Goal: Transaction & Acquisition: Purchase product/service

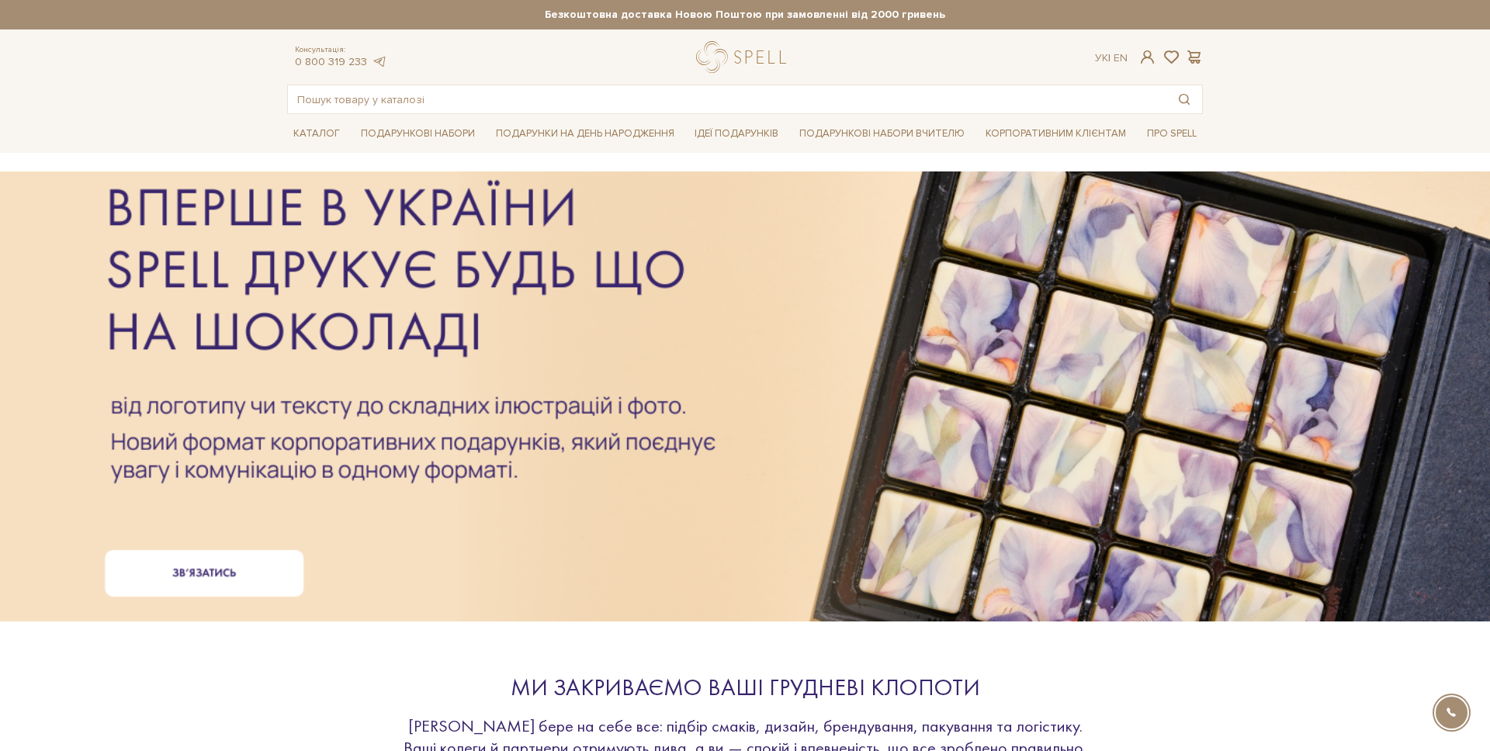
click at [429, 505] on div at bounding box center [745, 397] width 934 height 348
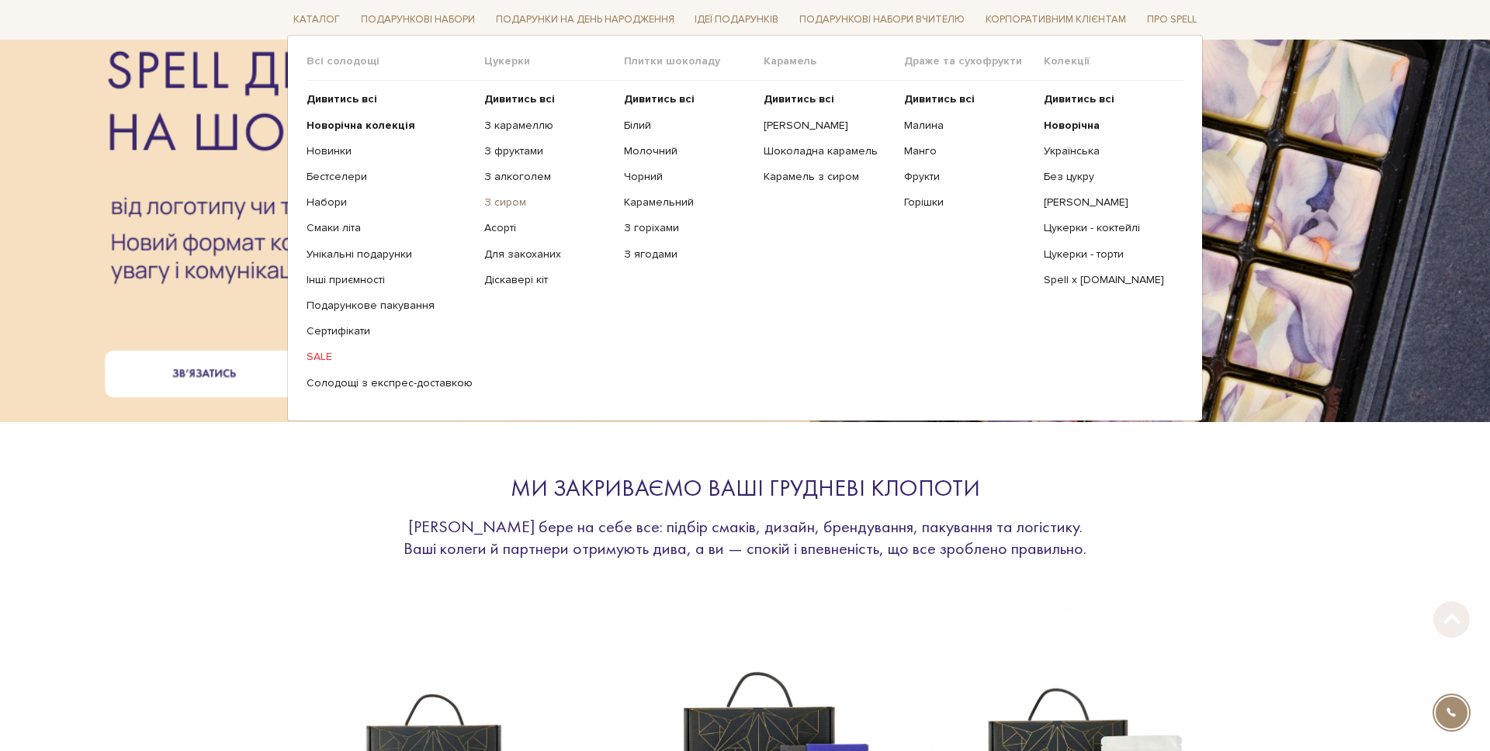
scroll to position [576, 0]
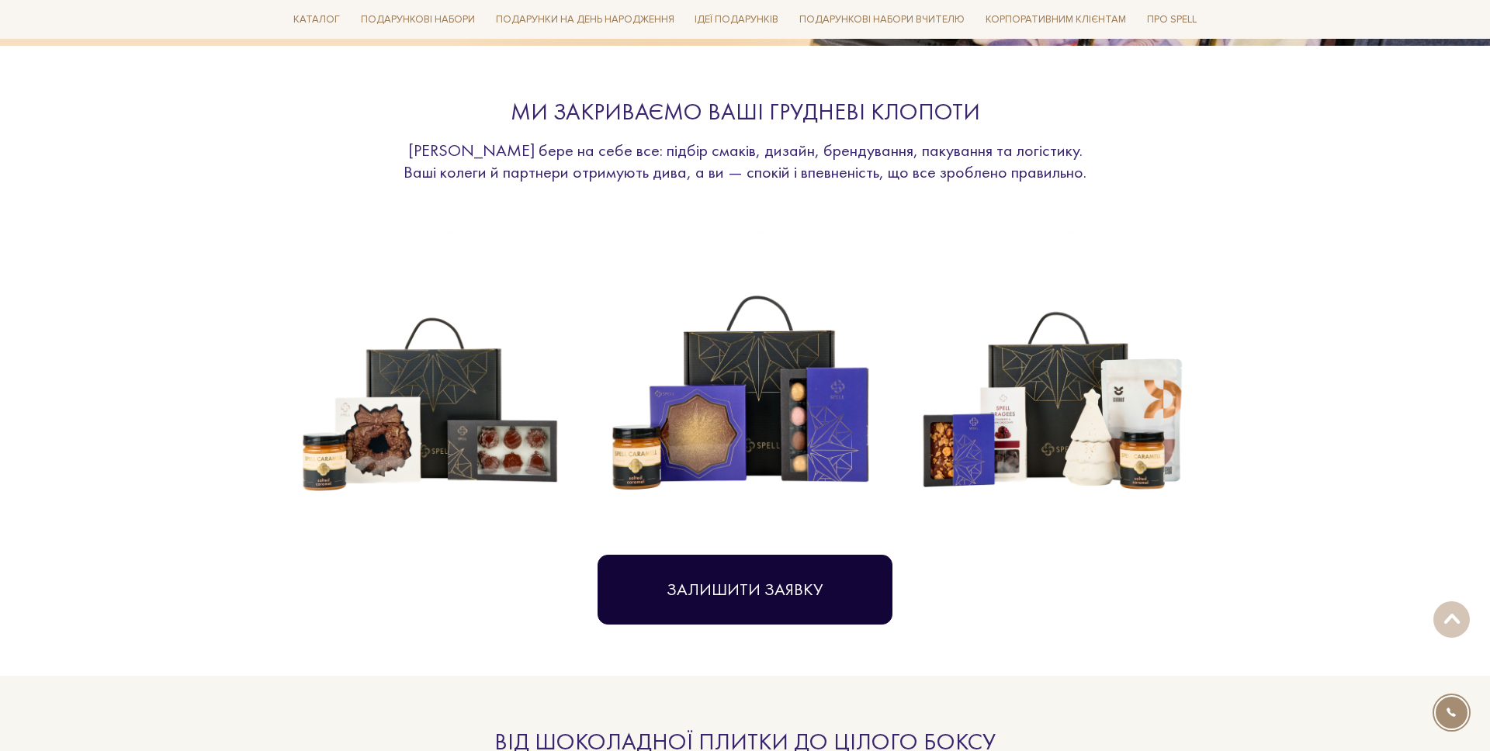
click at [763, 598] on button "Залишити заявку" at bounding box center [744, 590] width 295 height 70
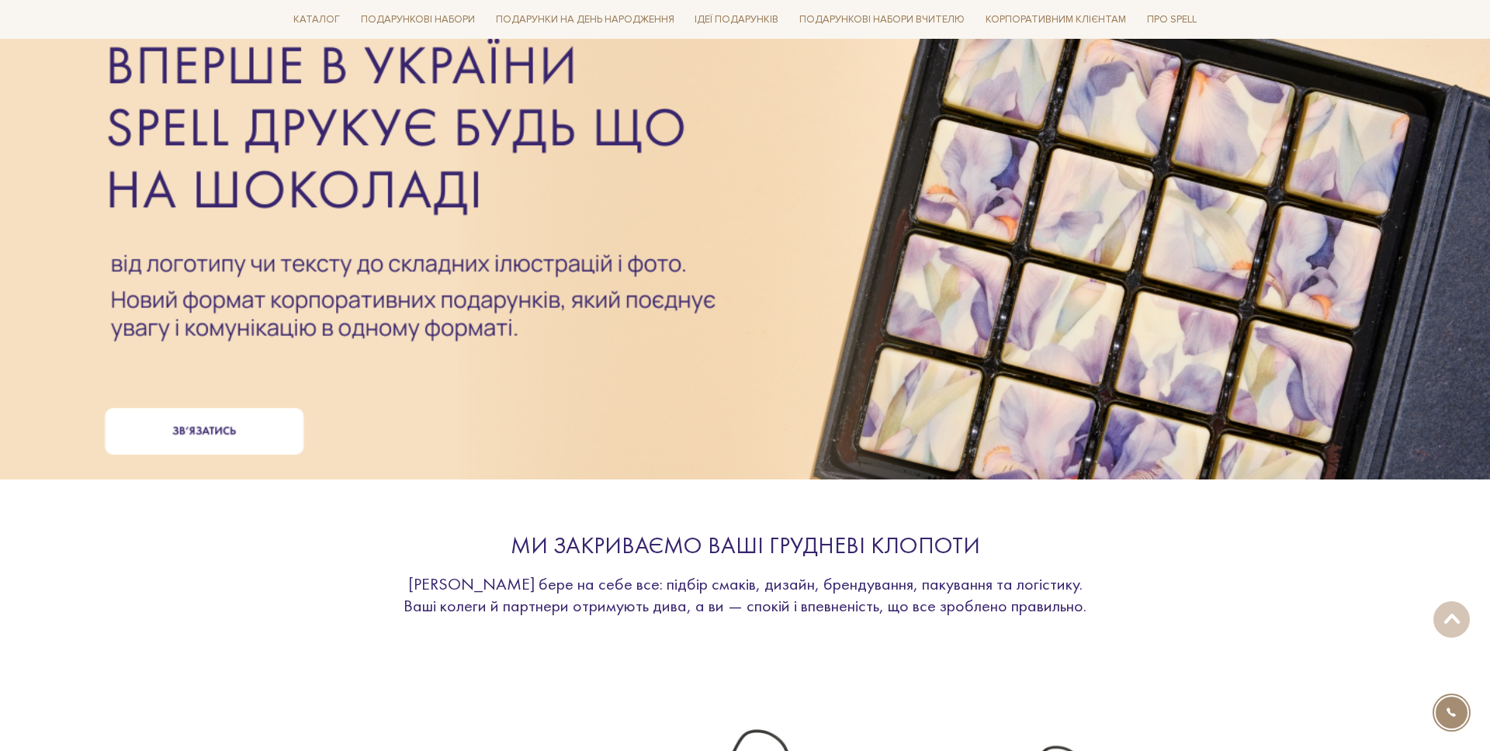
scroll to position [0, 0]
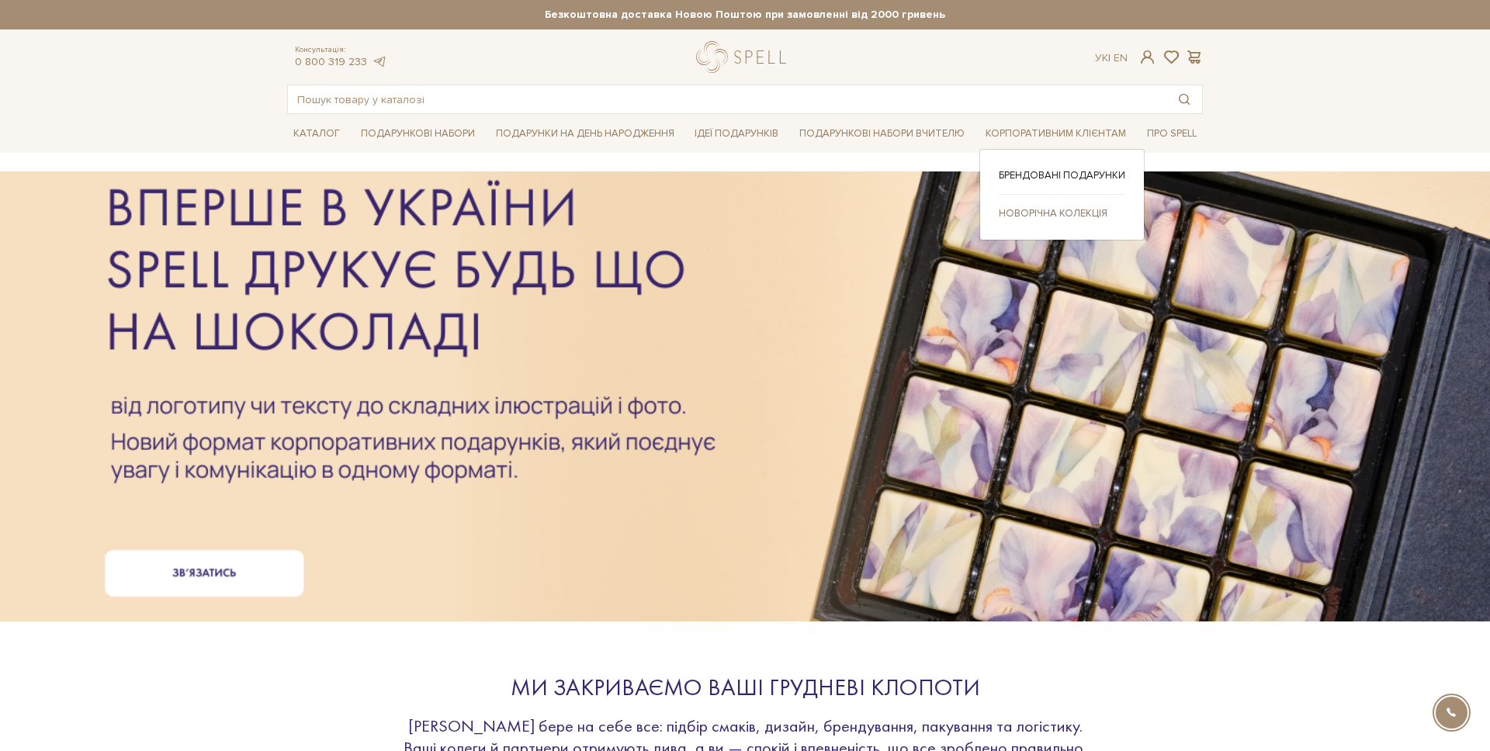
click at [1047, 216] on link "Новорічна колекція" at bounding box center [1062, 213] width 126 height 14
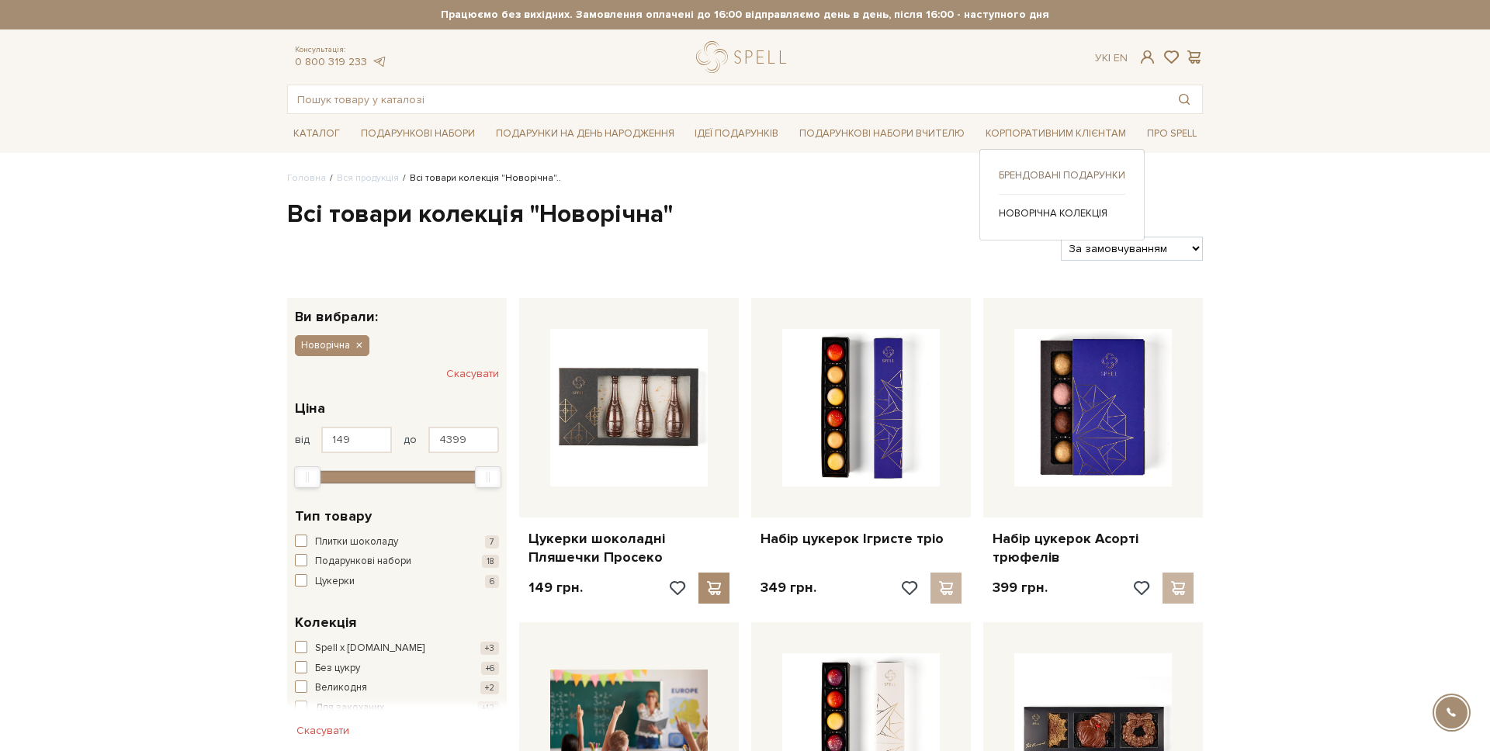
click at [1035, 171] on link "Брендовані подарунки" at bounding box center [1062, 175] width 126 height 14
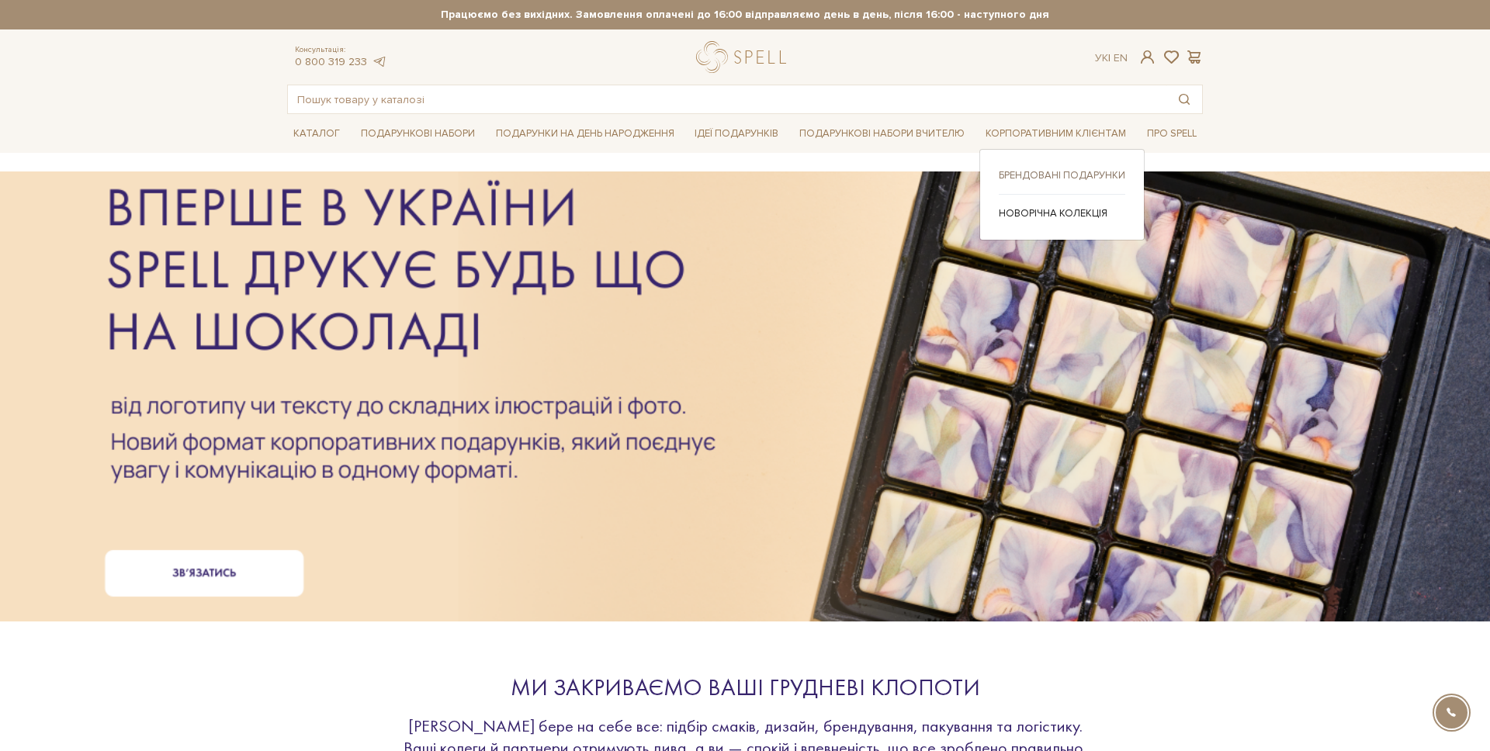
click at [1078, 172] on link "Брендовані подарунки" at bounding box center [1062, 175] width 126 height 14
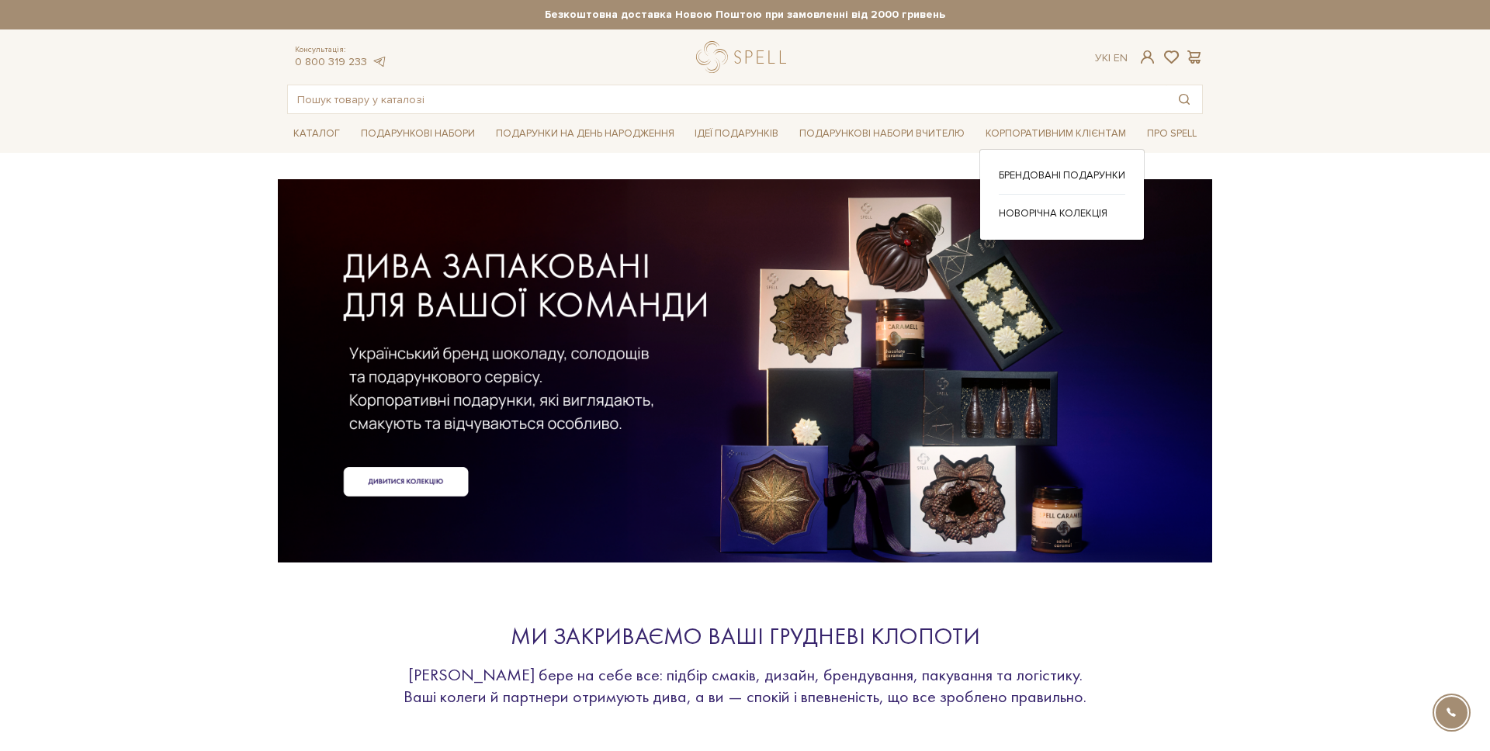
click at [1043, 166] on div "Брендовані подарунки Новорічна колекція" at bounding box center [1061, 194] width 165 height 91
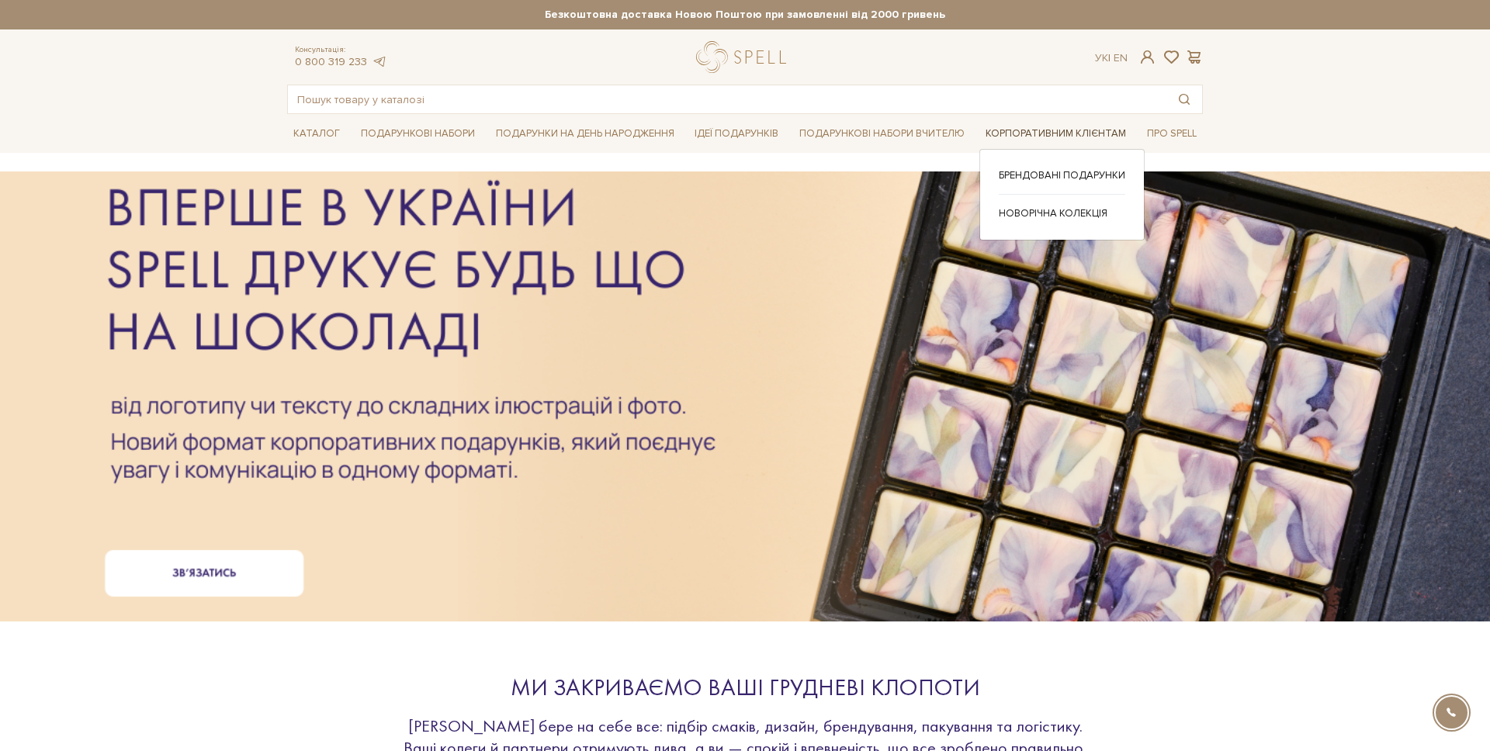
click at [1019, 133] on link "Корпоративним клієнтам" at bounding box center [1055, 134] width 153 height 24
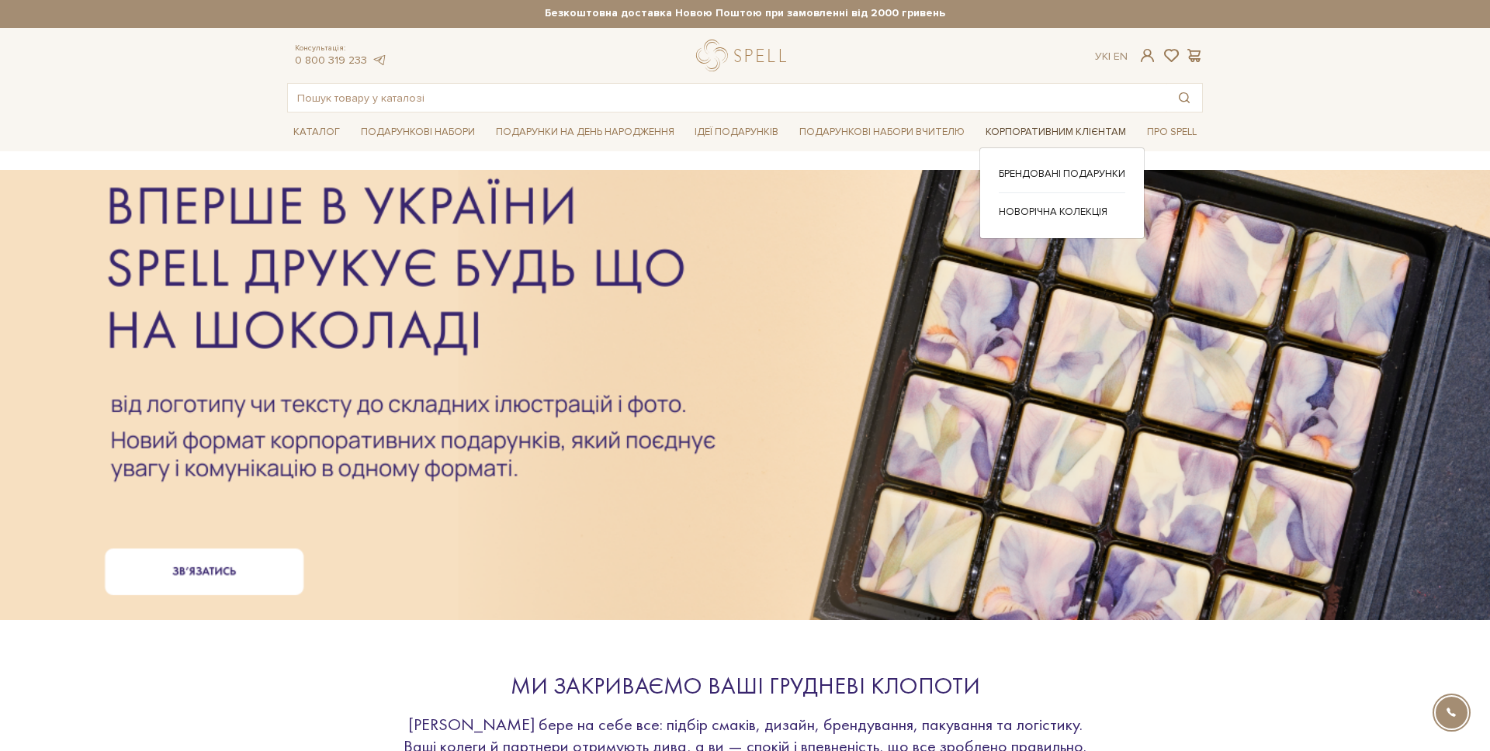
scroll to position [2, 0]
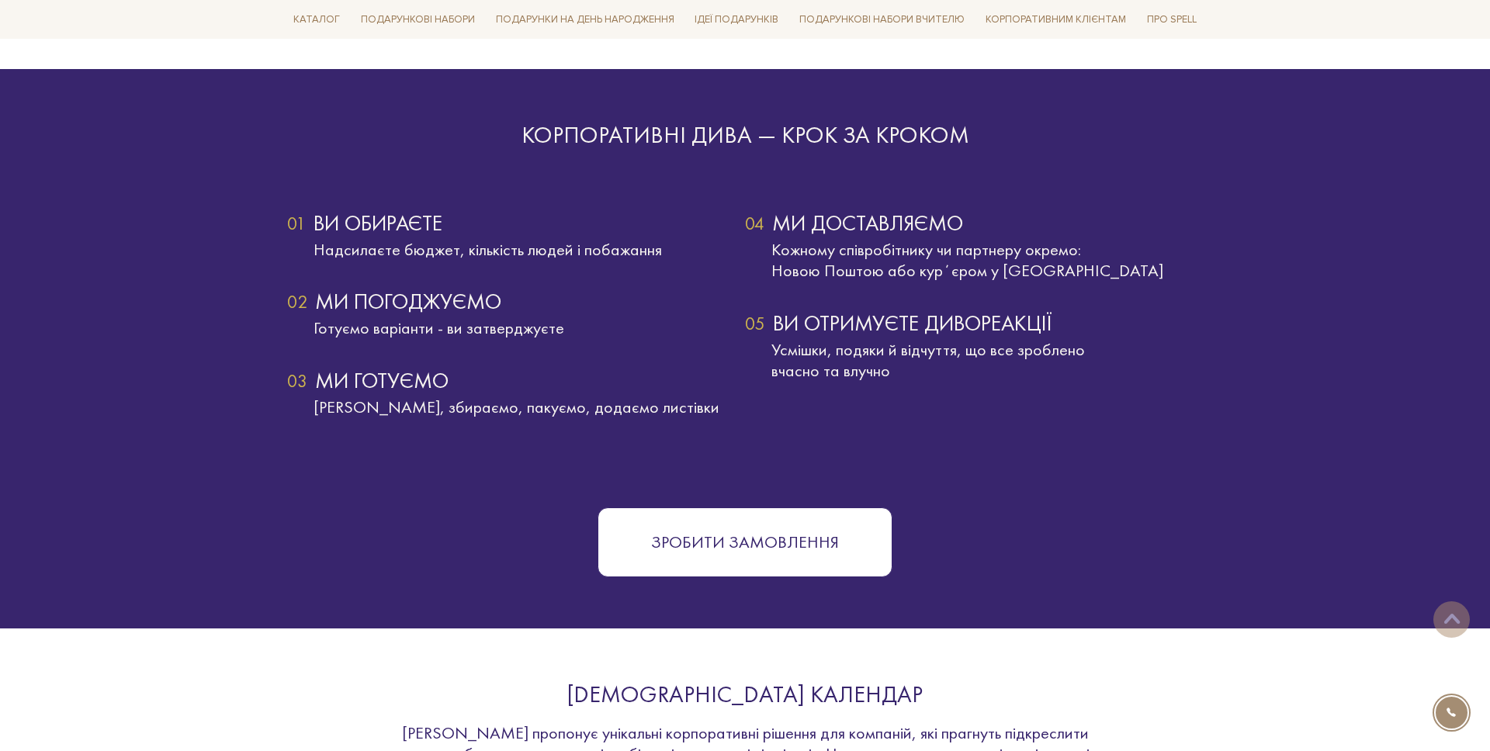
scroll to position [2930, 0]
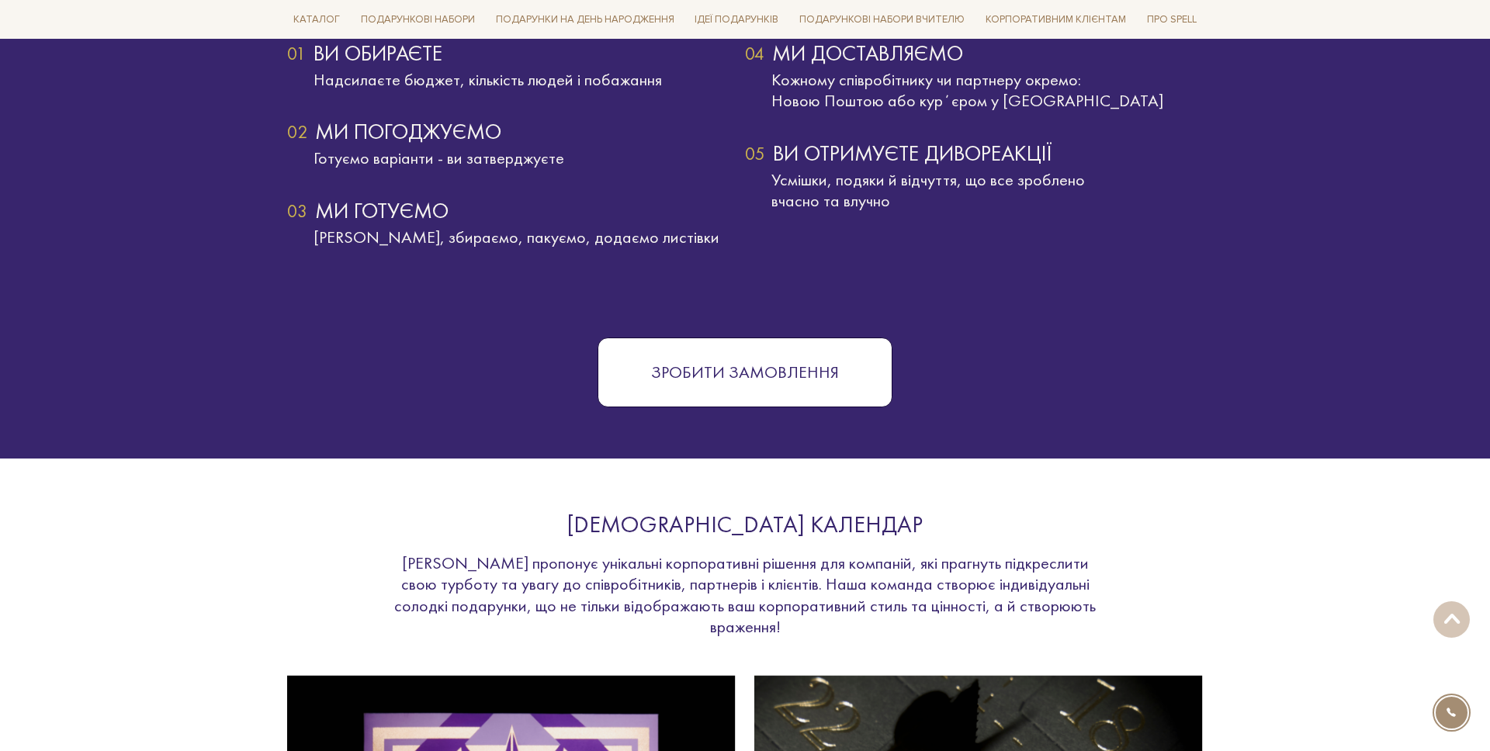
click at [796, 367] on button "Зробити замовлення" at bounding box center [744, 373] width 295 height 70
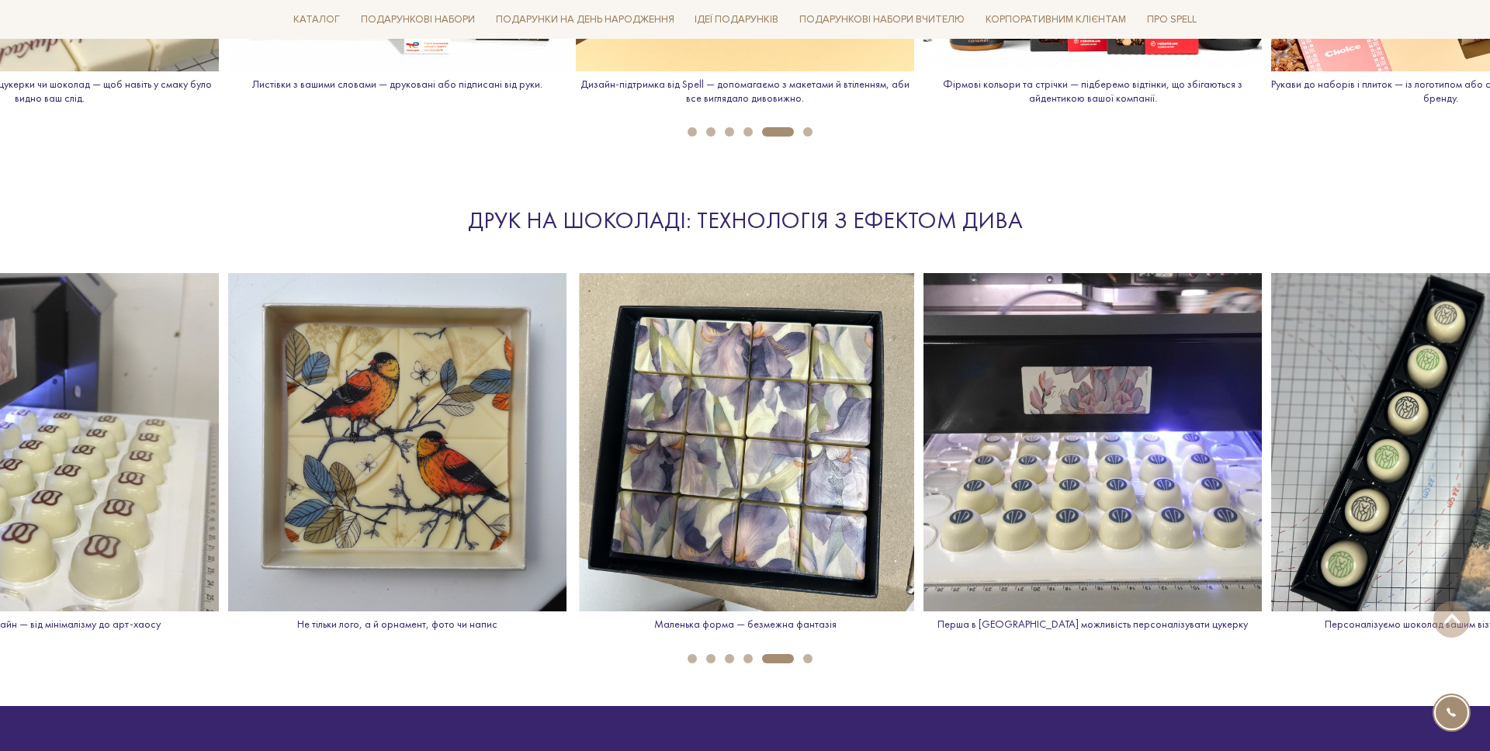
scroll to position [2125, 0]
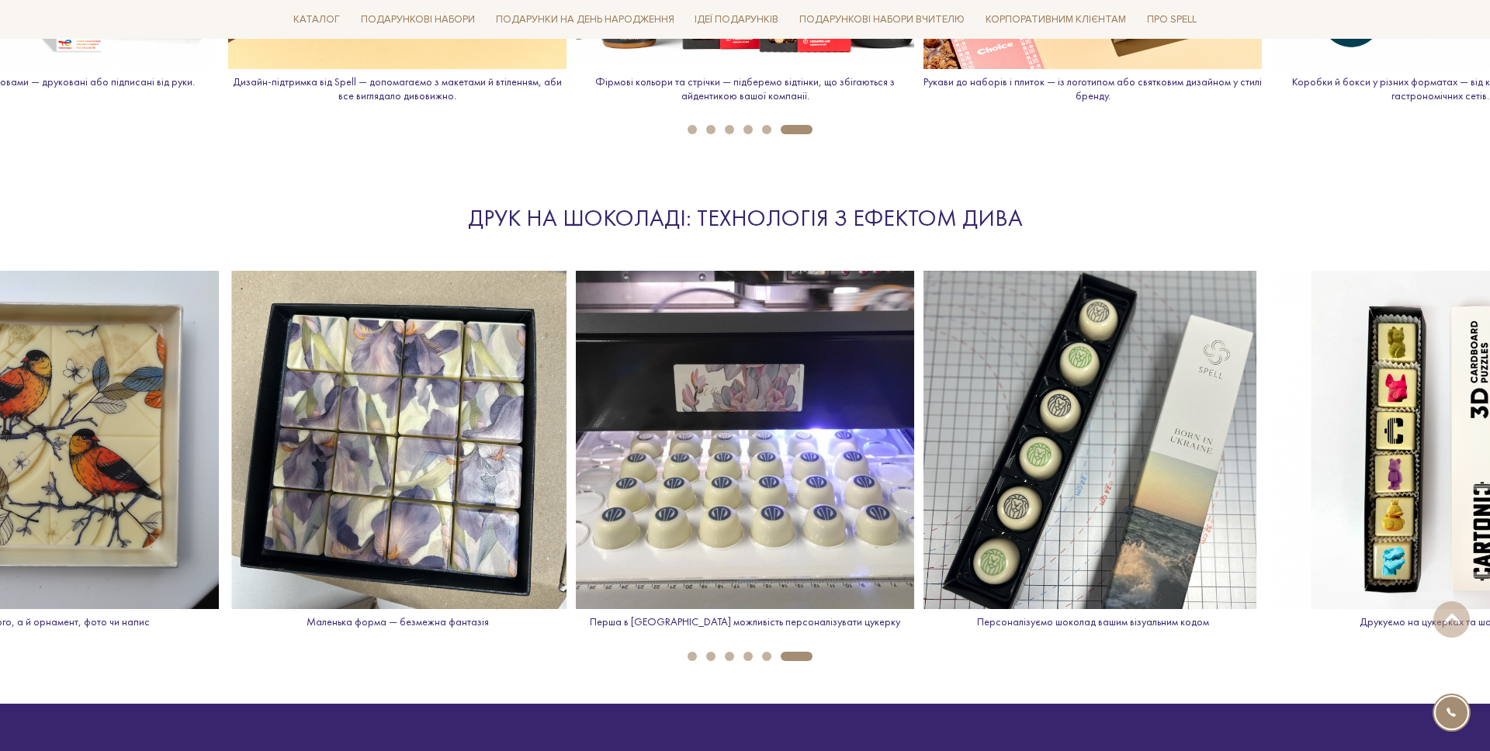
click at [690, 655] on button "1" at bounding box center [691, 656] width 9 height 9
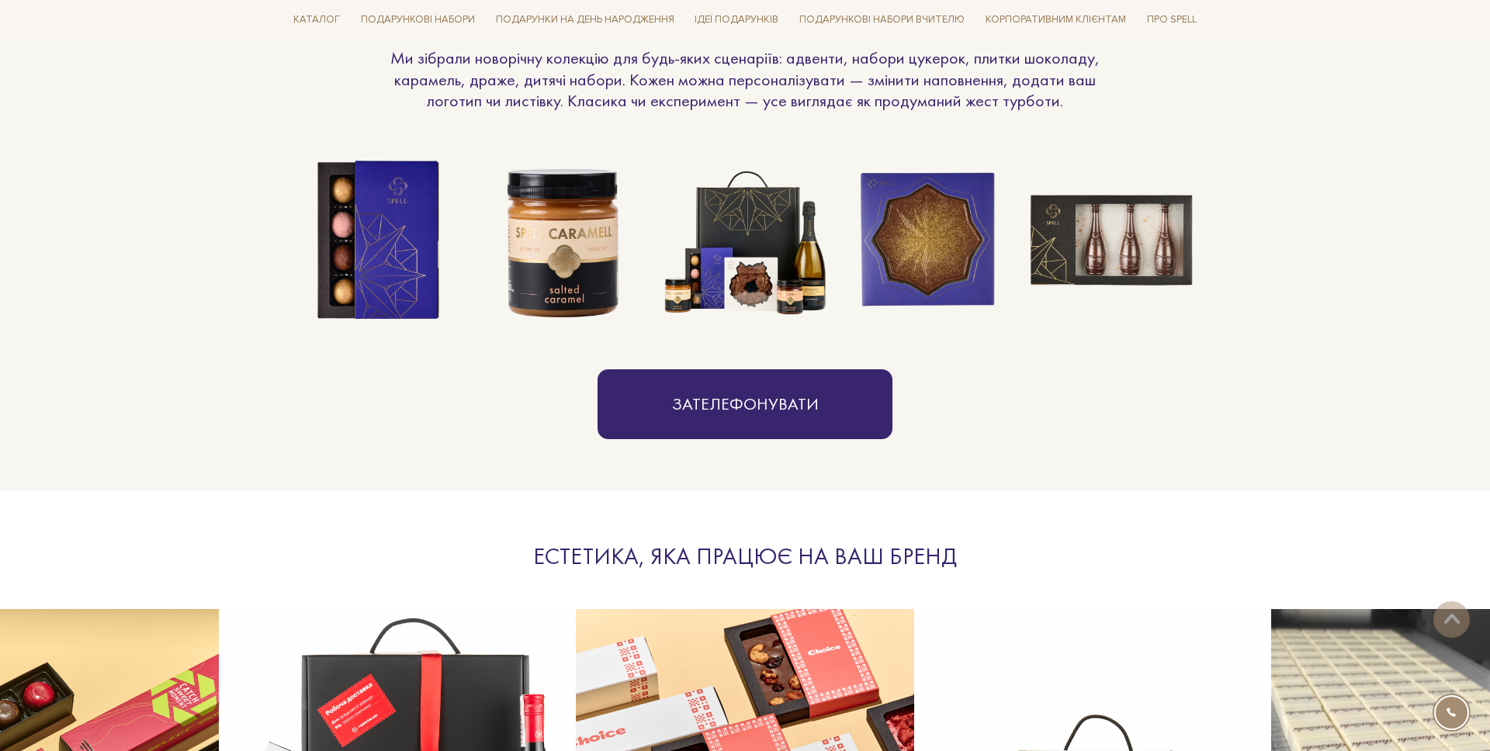
scroll to position [1183, 0]
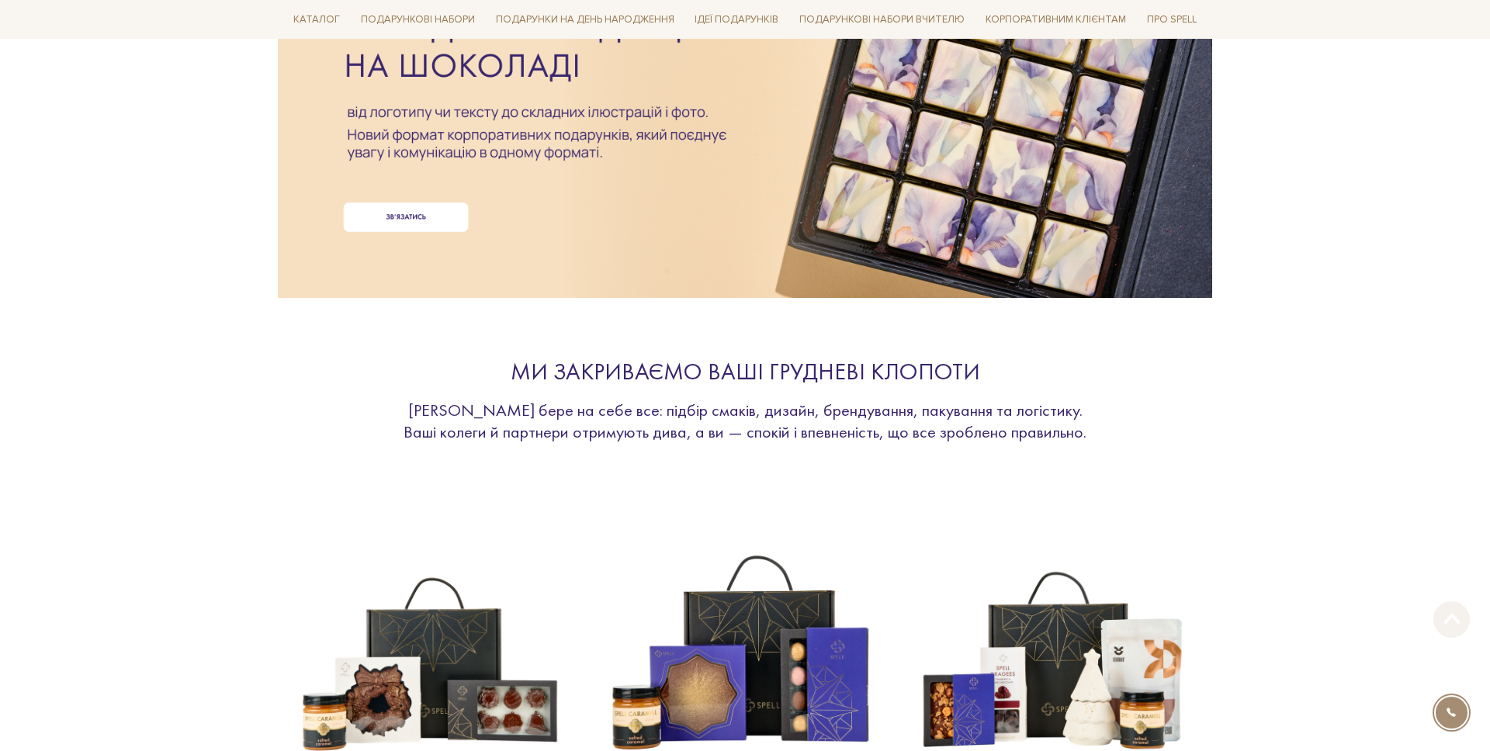
scroll to position [324, 0]
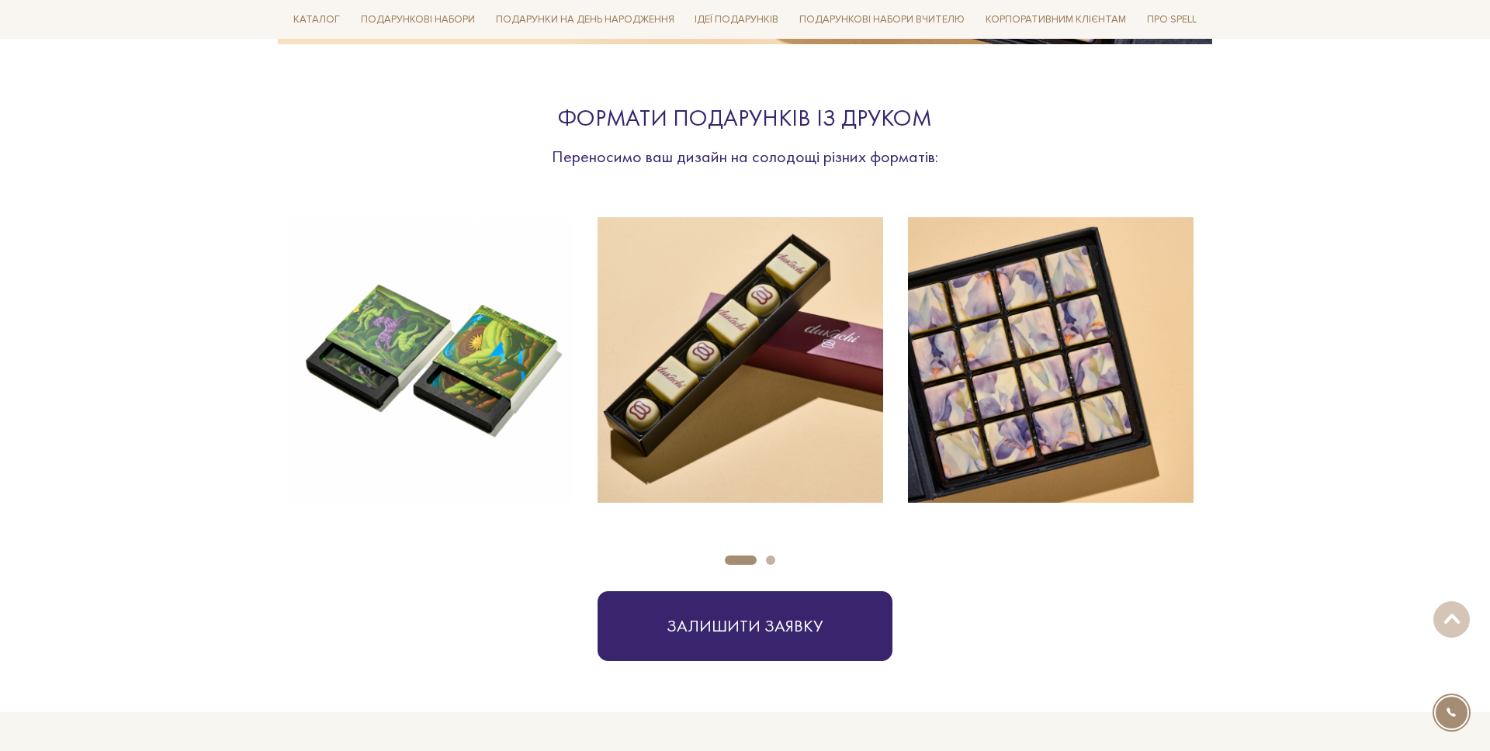
scroll to position [538, 0]
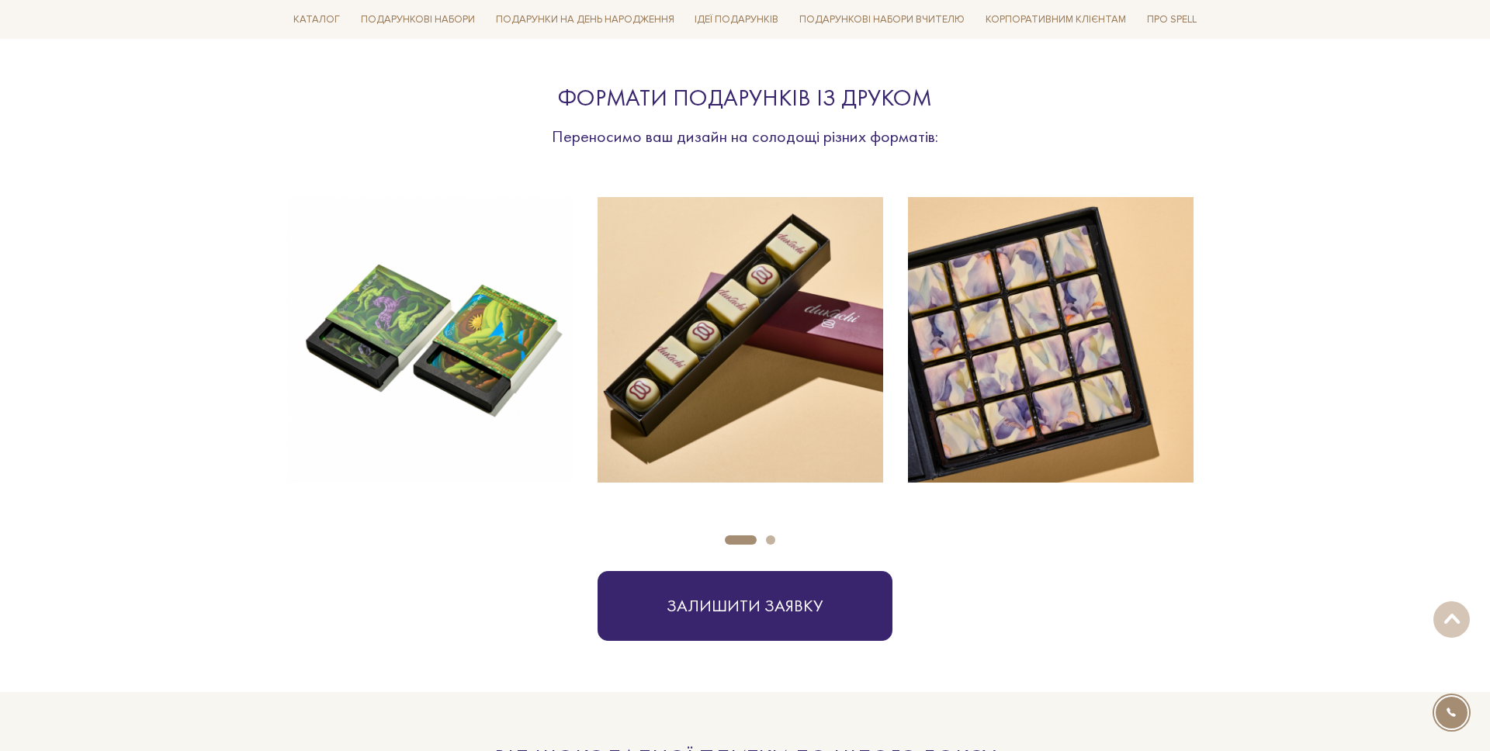
click at [773, 539] on button "Carousel Page 2" at bounding box center [770, 539] width 9 height 9
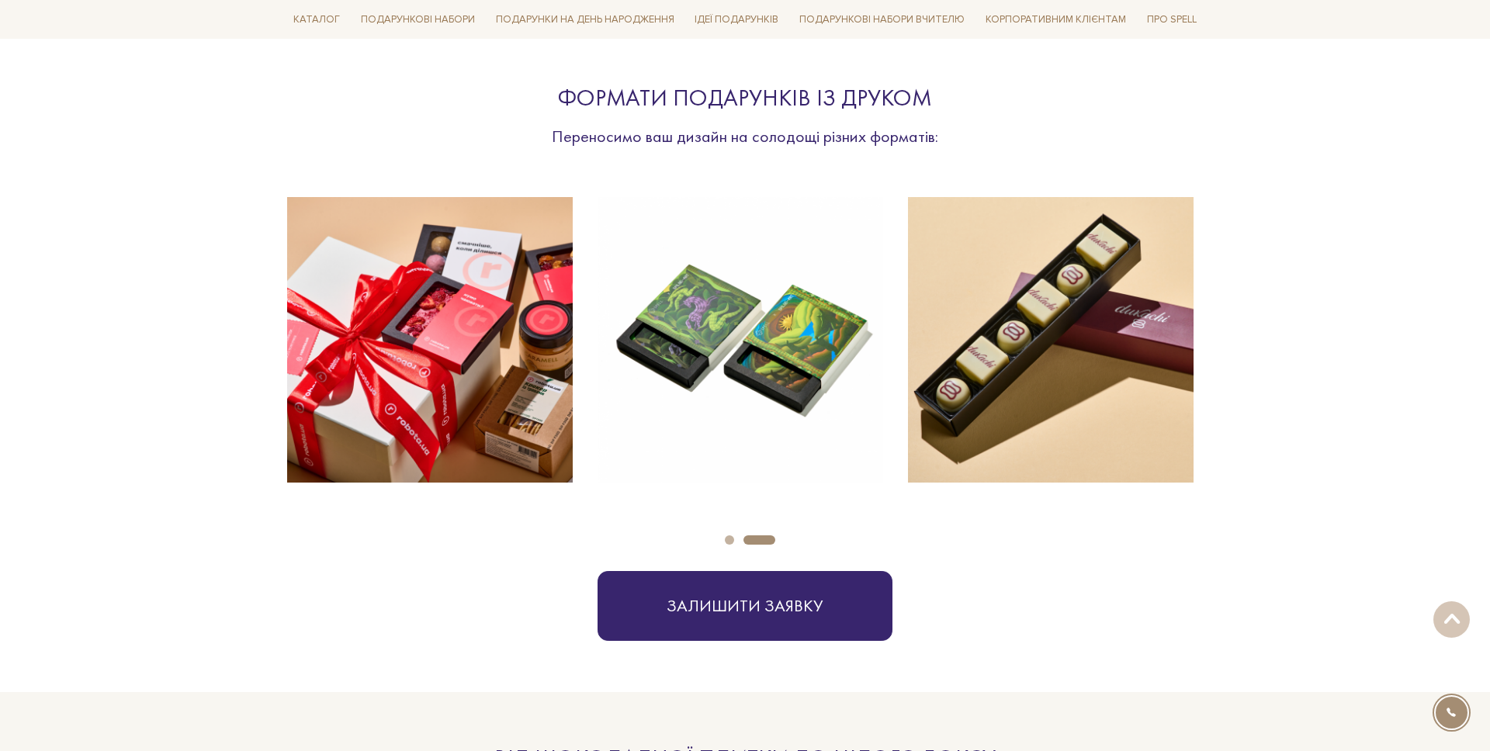
click at [730, 538] on button "Carousel Page 1" at bounding box center [729, 539] width 9 height 9
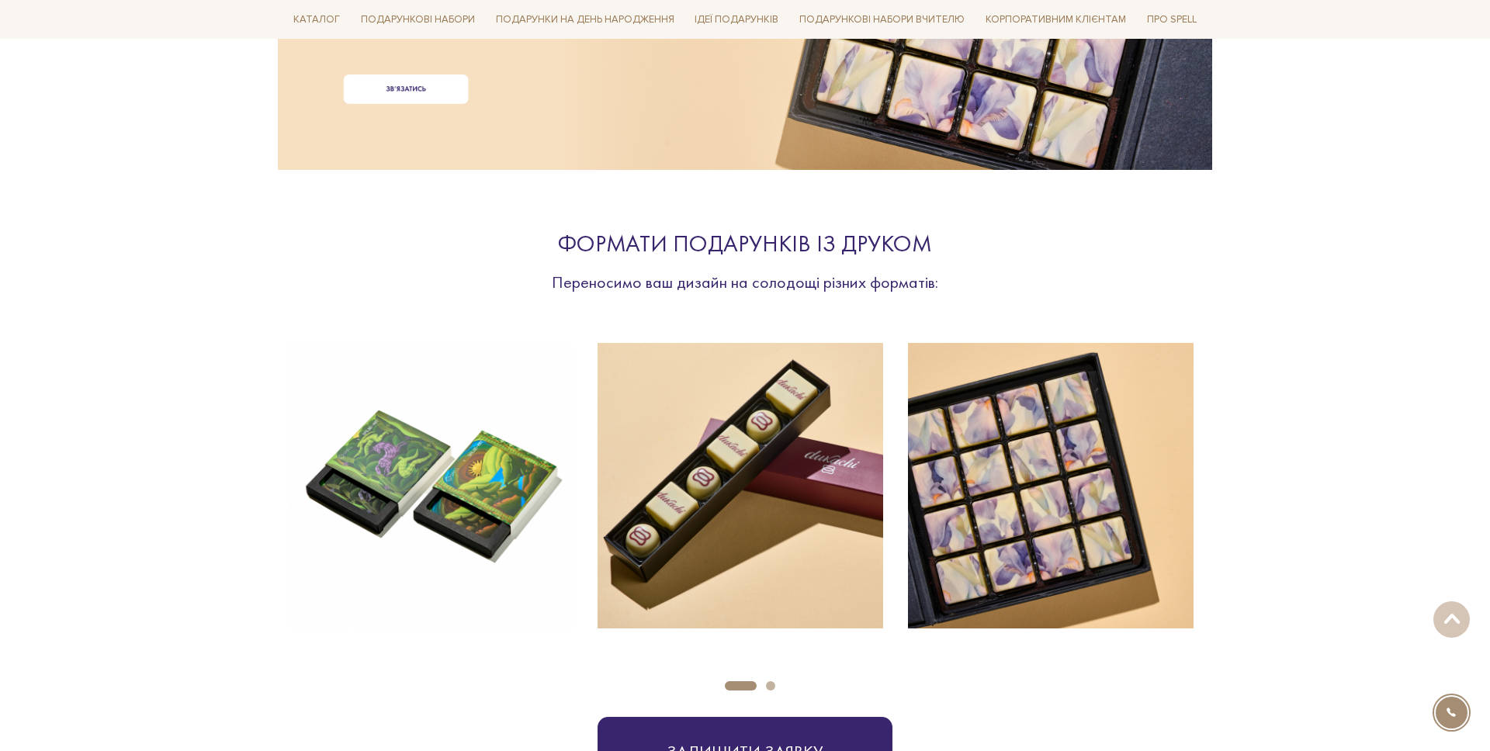
scroll to position [392, 0]
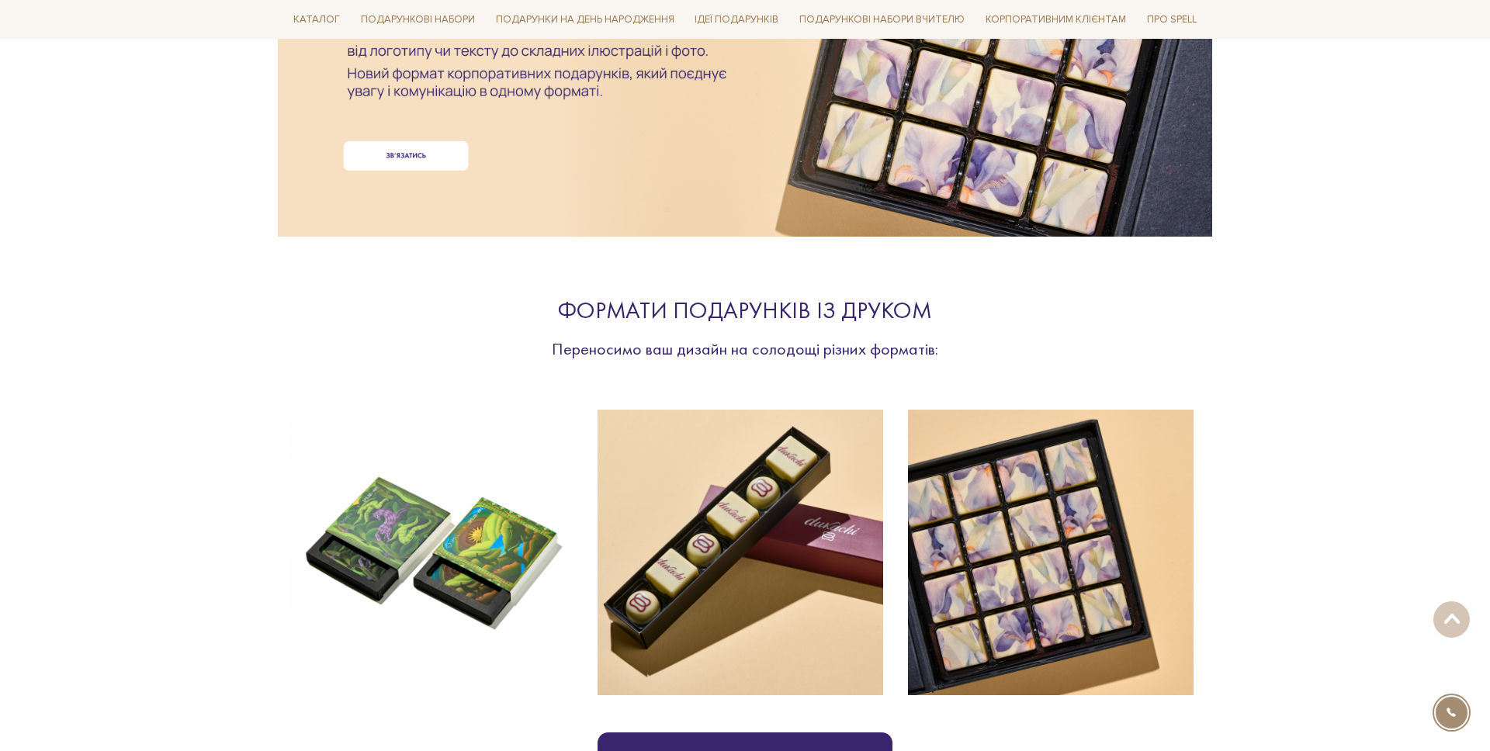
scroll to position [190, 0]
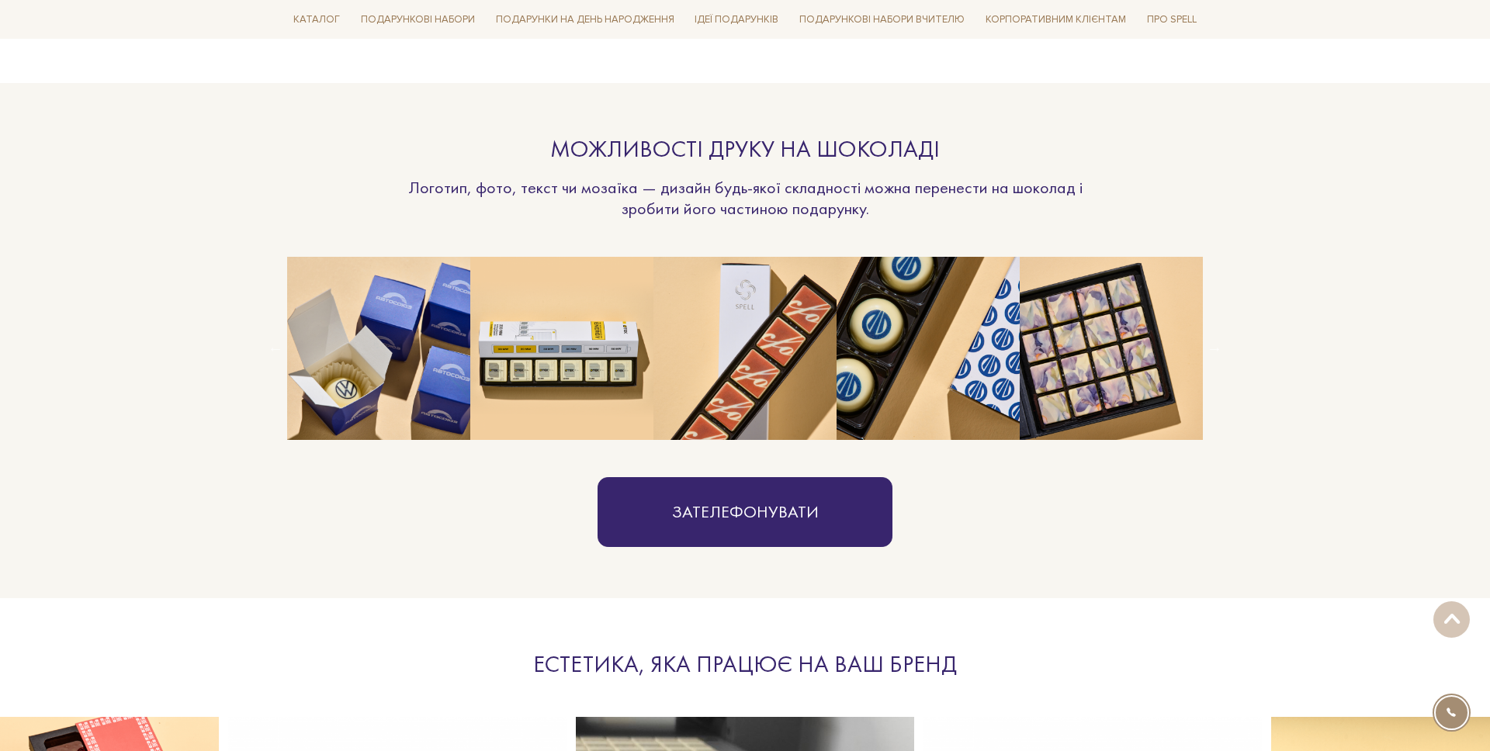
scroll to position [1035, 0]
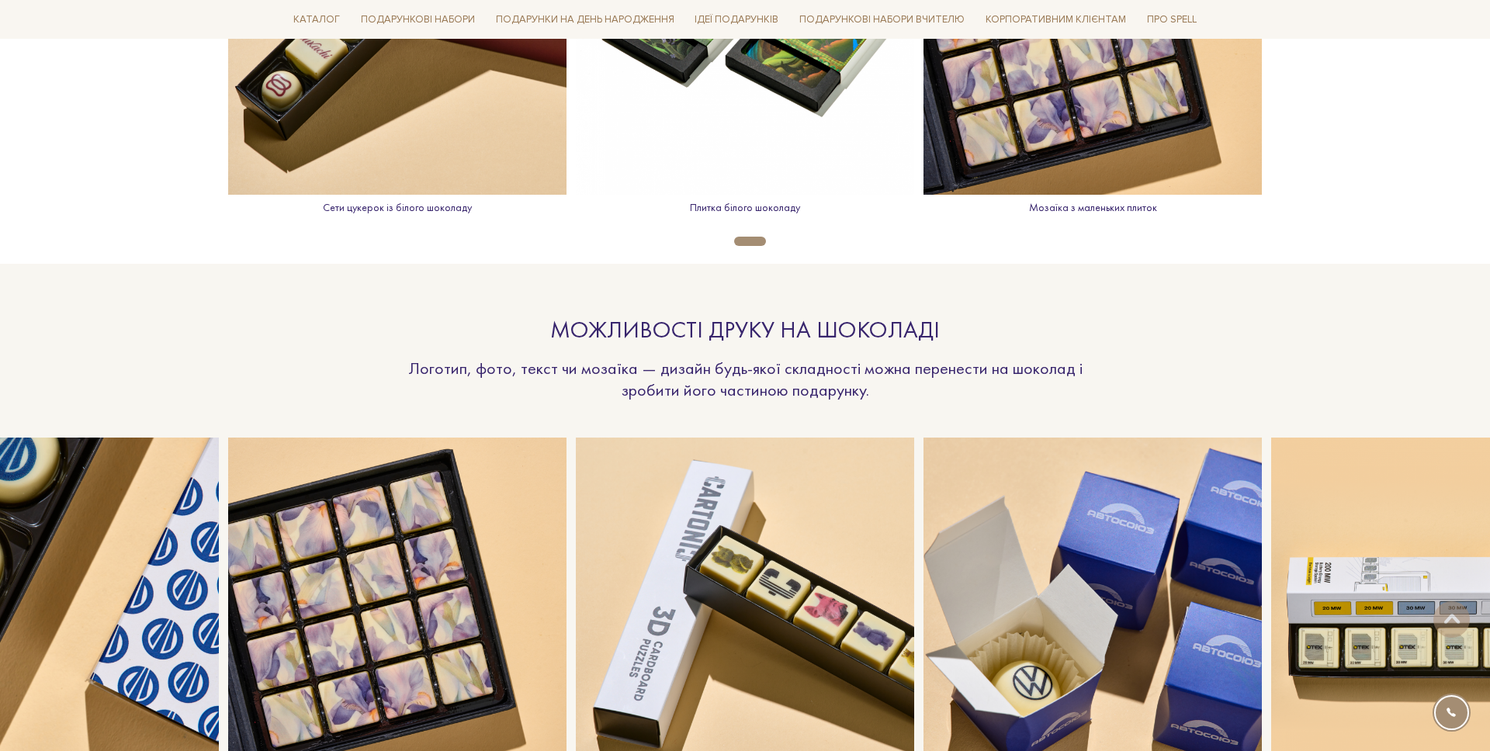
scroll to position [1273, 0]
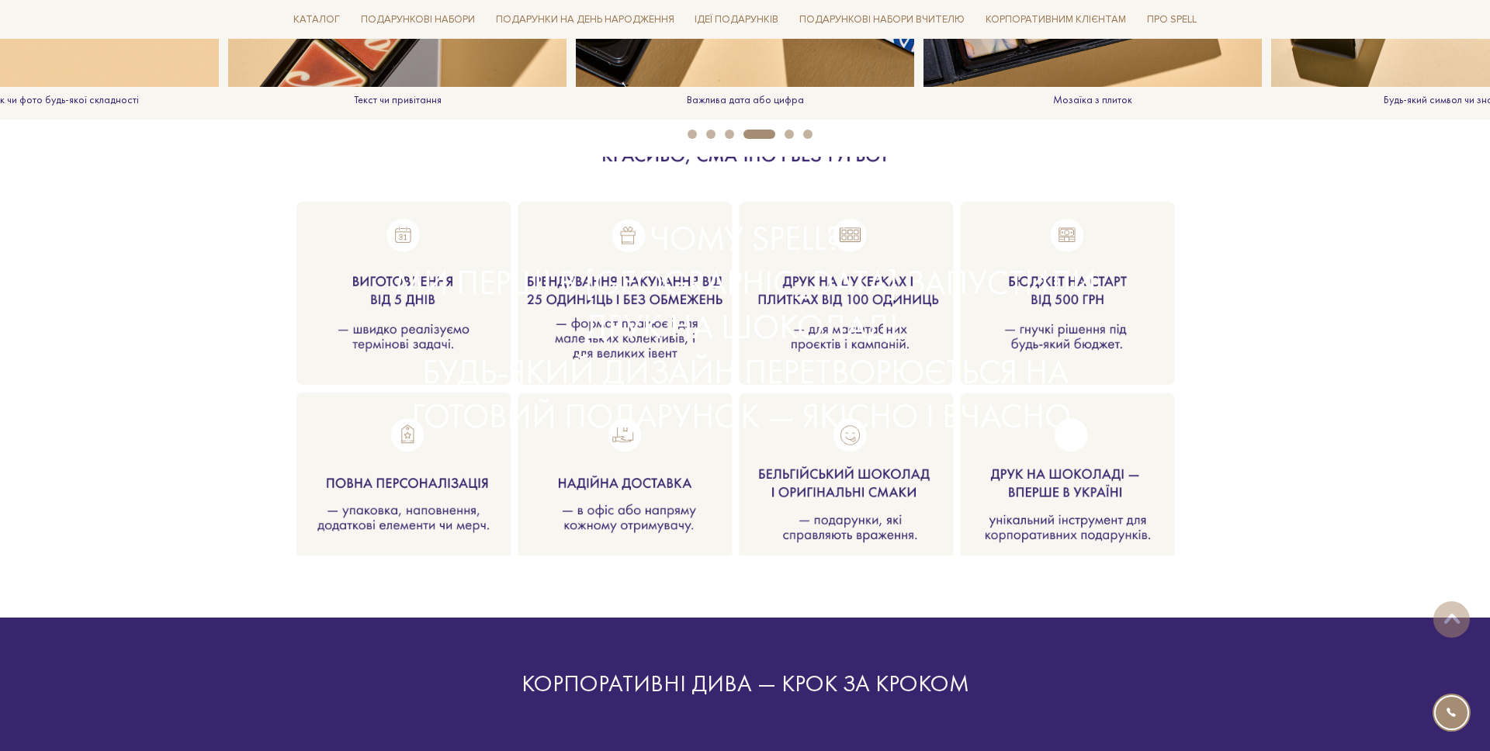
scroll to position [1551, 0]
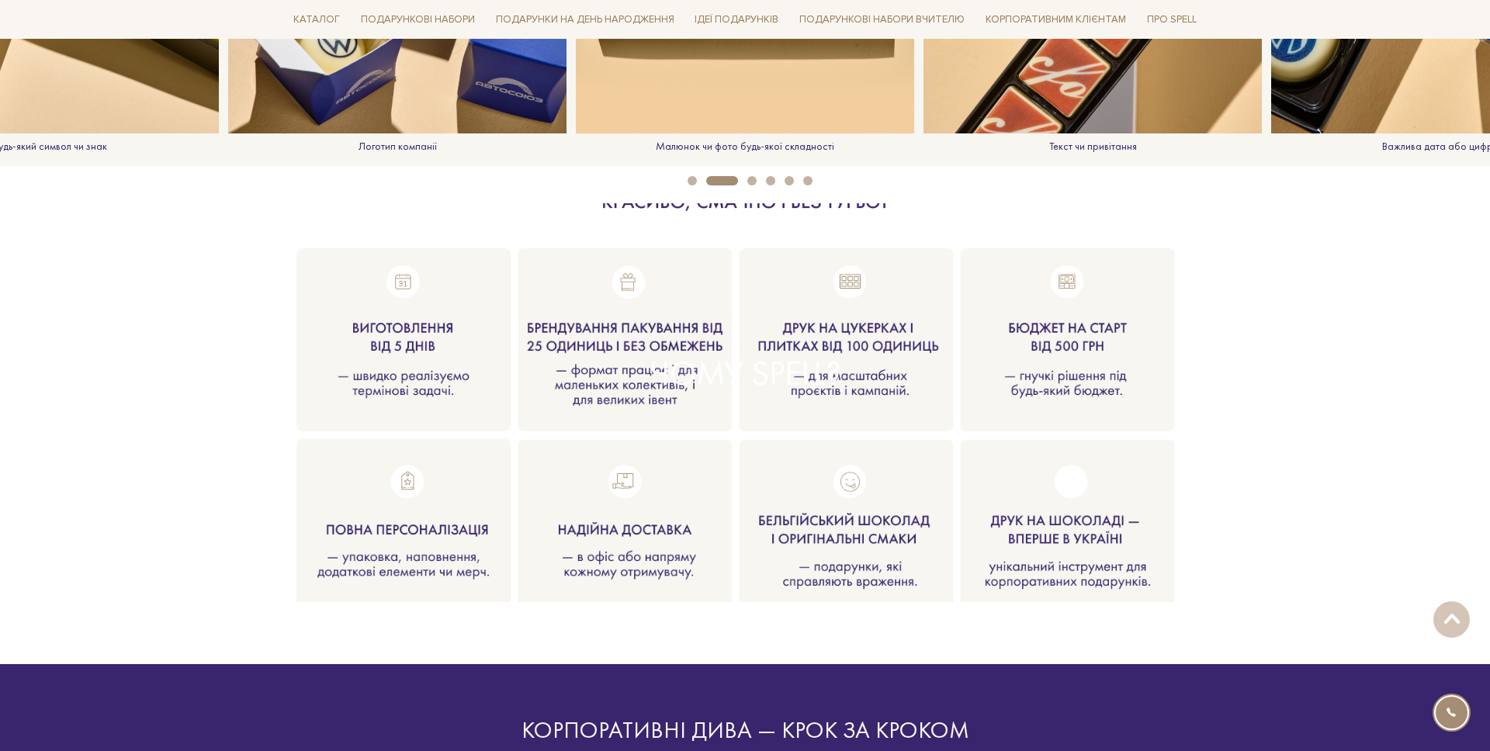
scroll to position [1511, 0]
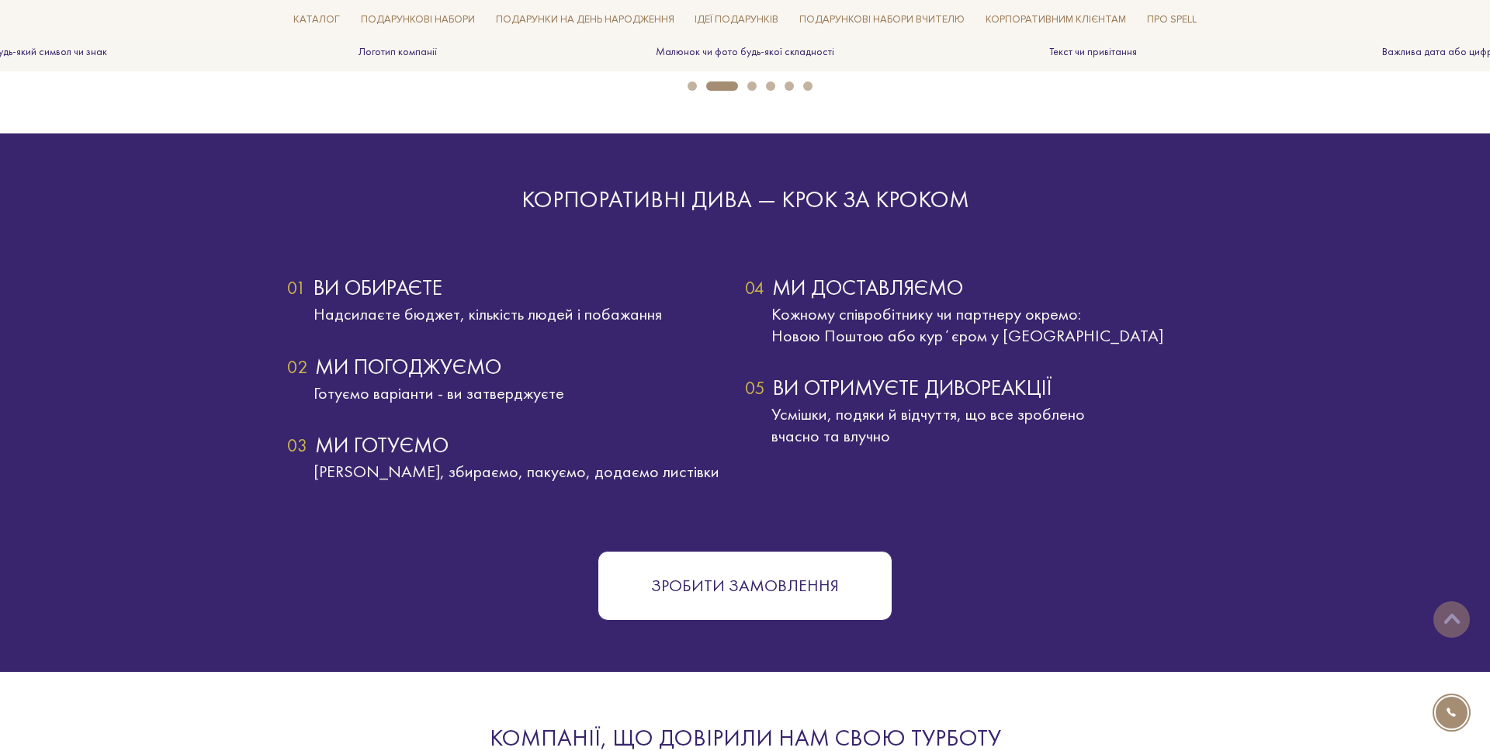
scroll to position [975, 0]
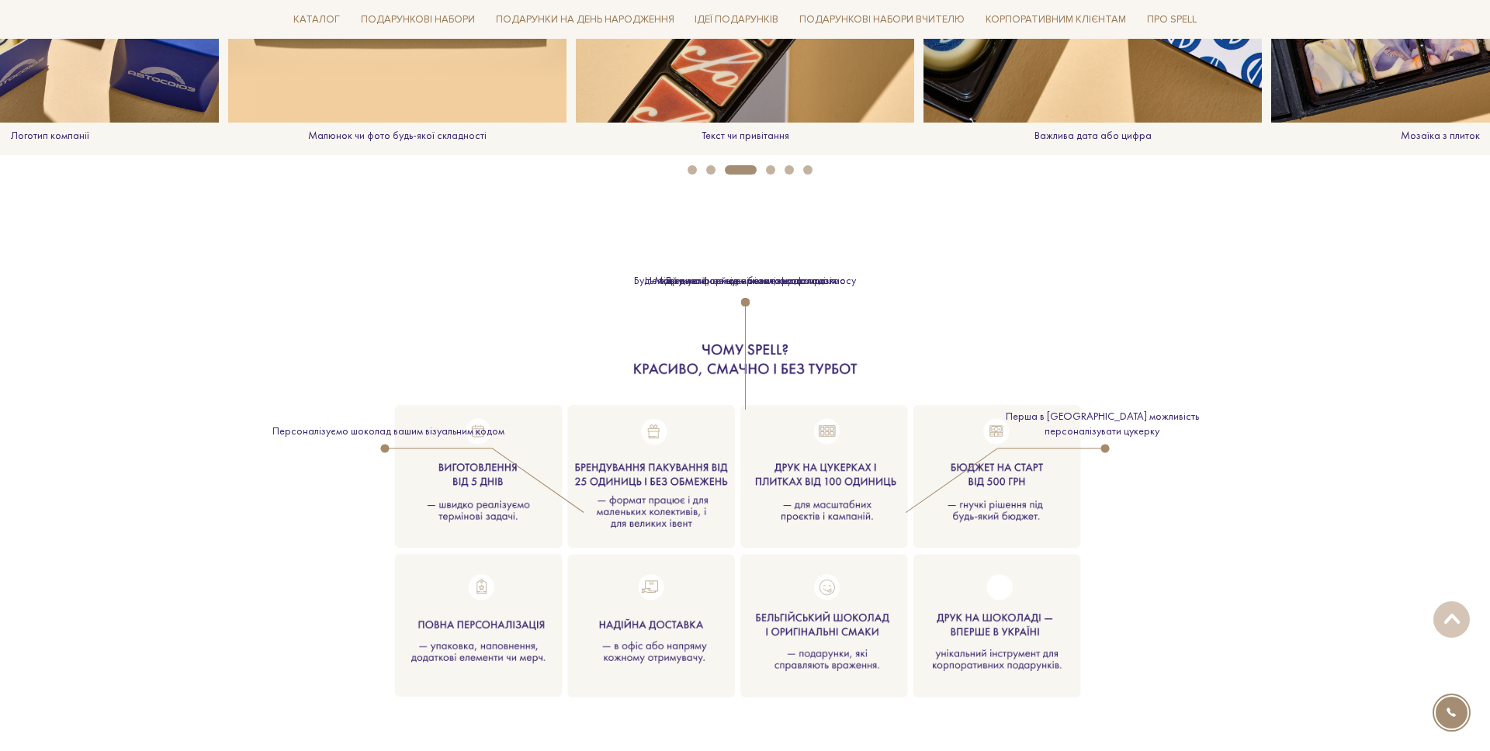
scroll to position [1527, 0]
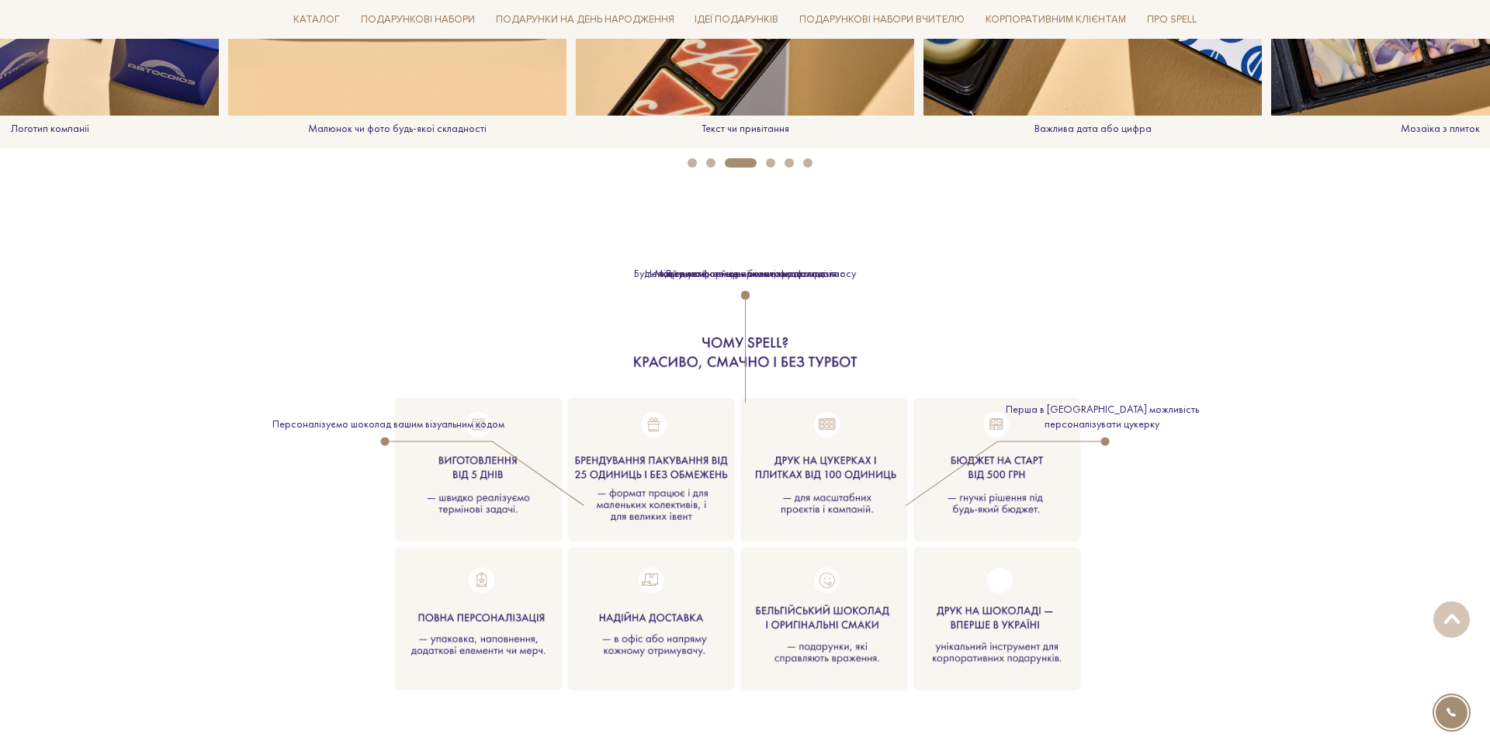
drag, startPoint x: 954, startPoint y: 459, endPoint x: 1051, endPoint y: 443, distance: 98.2
click at [955, 458] on img at bounding box center [744, 519] width 729 height 456
click at [1105, 439] on div "Перша в Україні можливість персоналізувати цукерку" at bounding box center [1102, 423] width 248 height 36
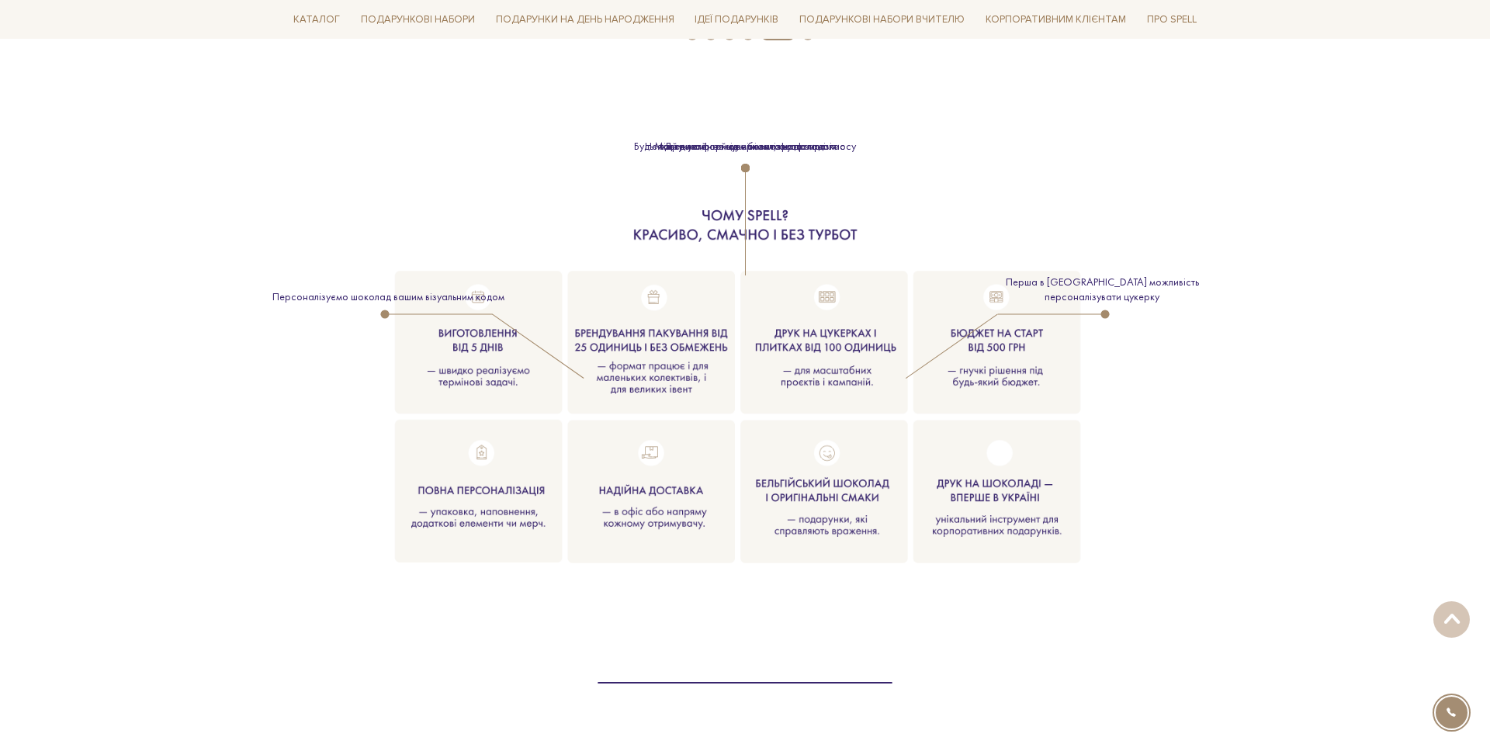
scroll to position [1584, 0]
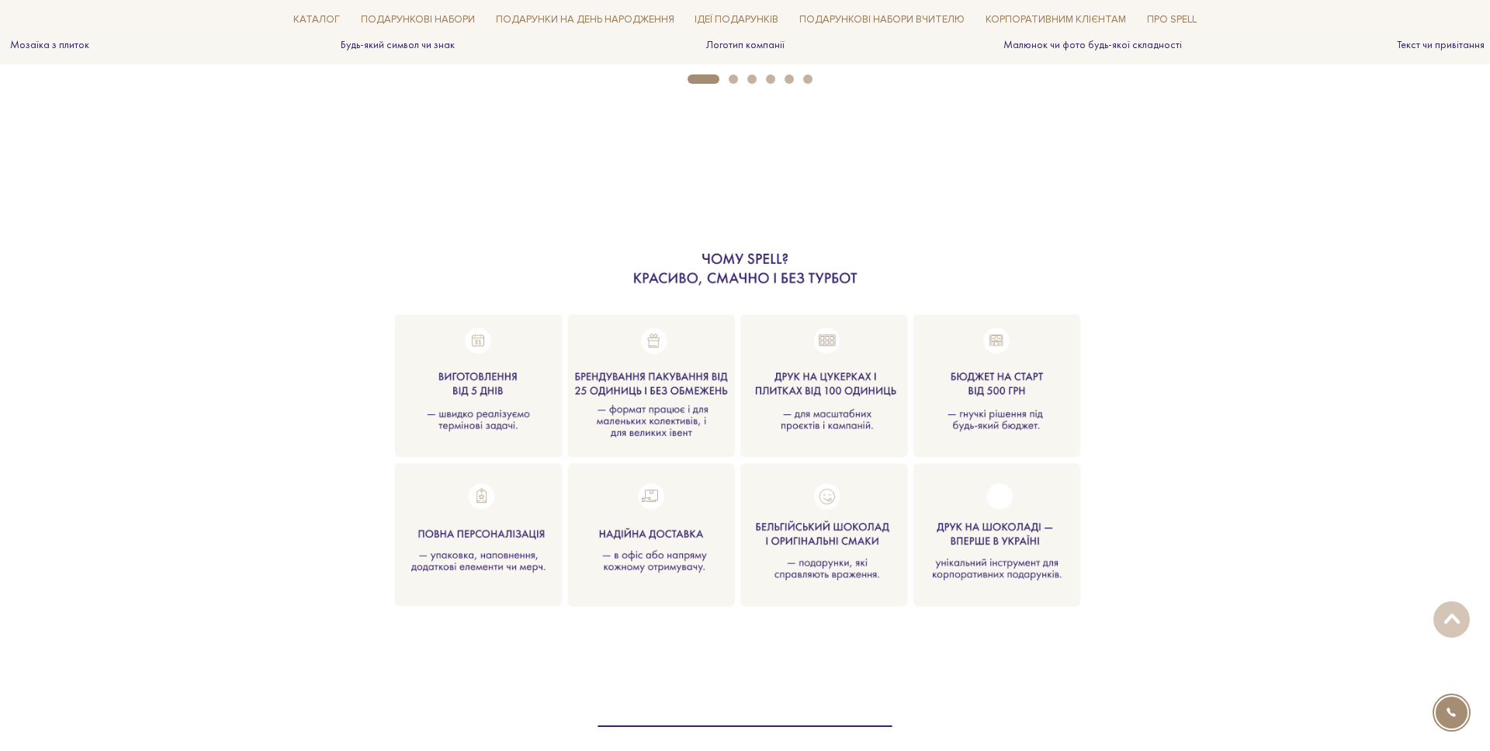
scroll to position [1525, 0]
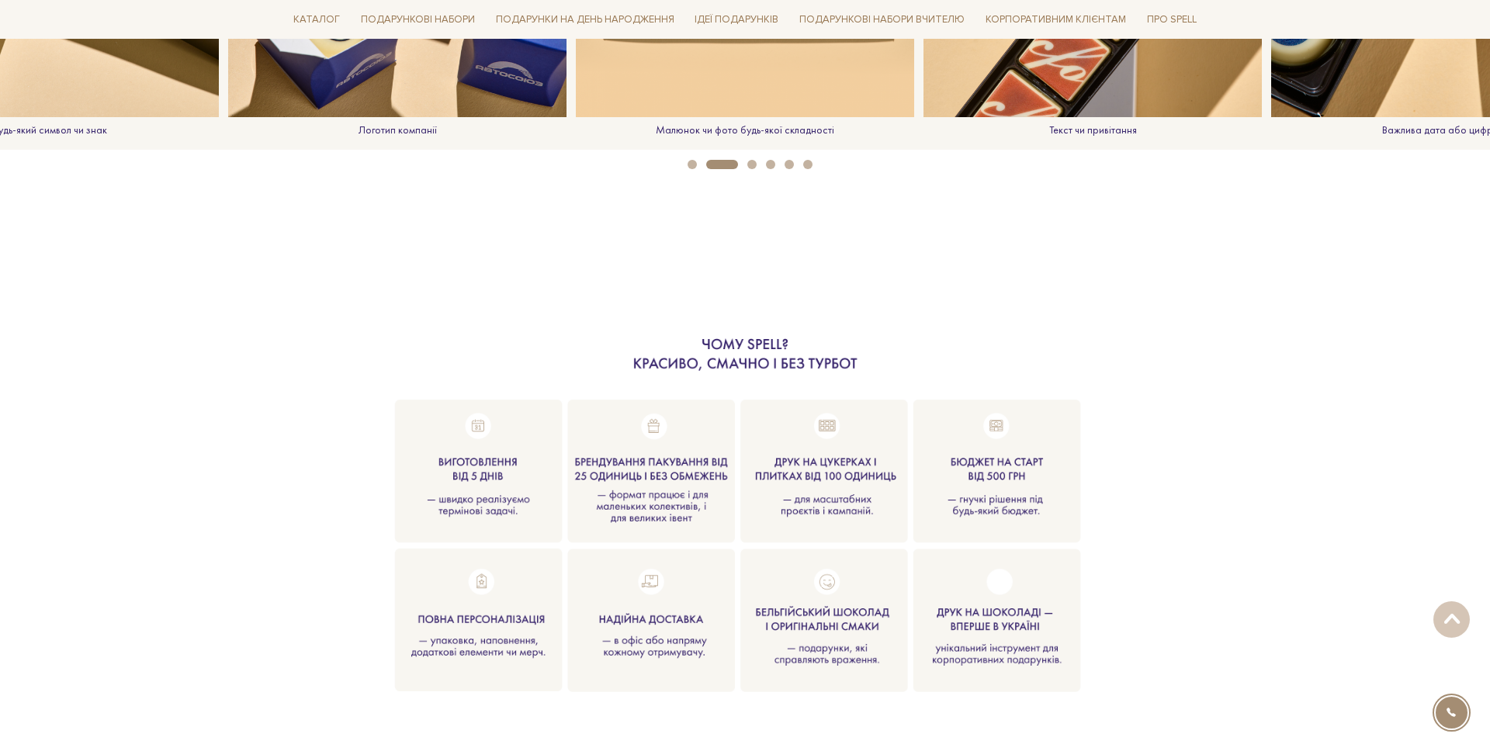
click at [698, 348] on img at bounding box center [744, 521] width 729 height 456
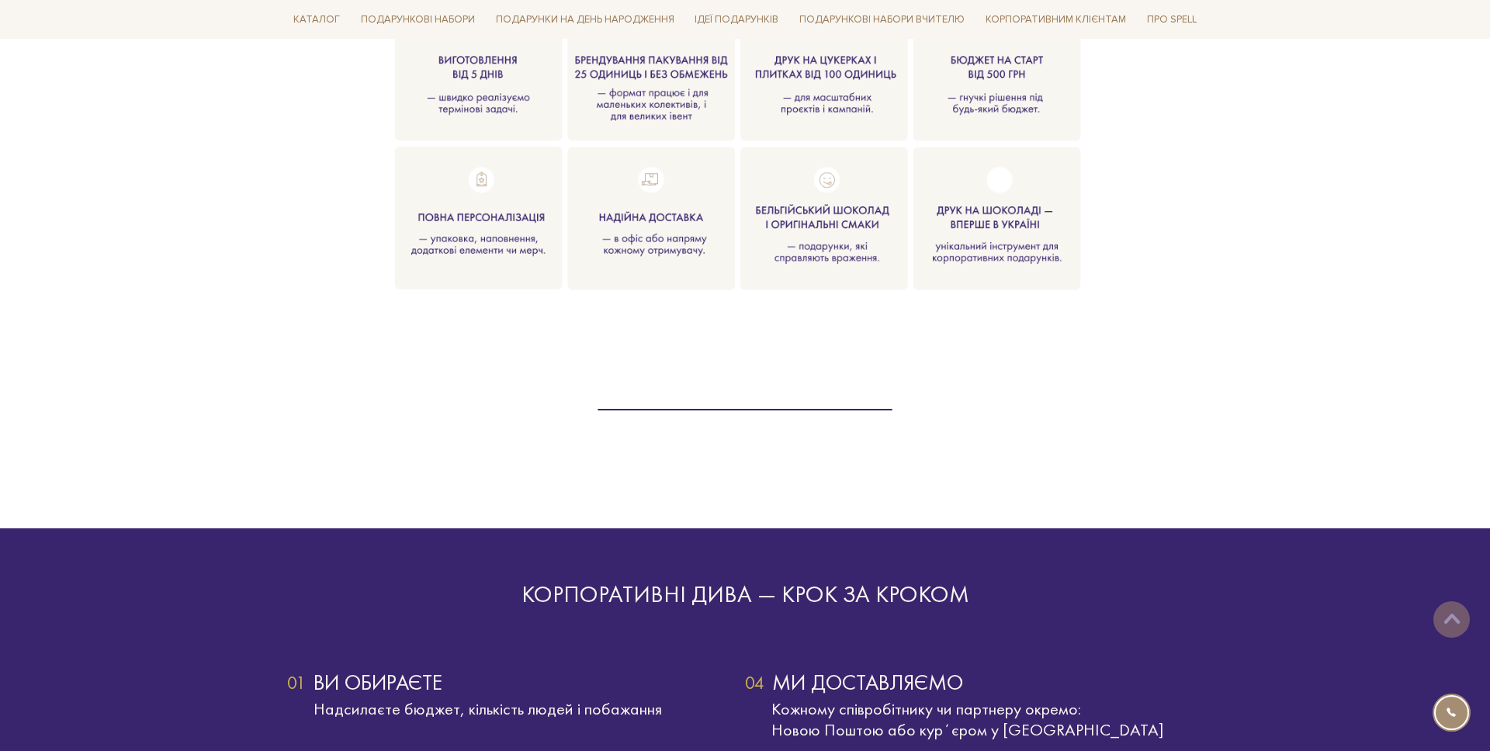
scroll to position [1875, 0]
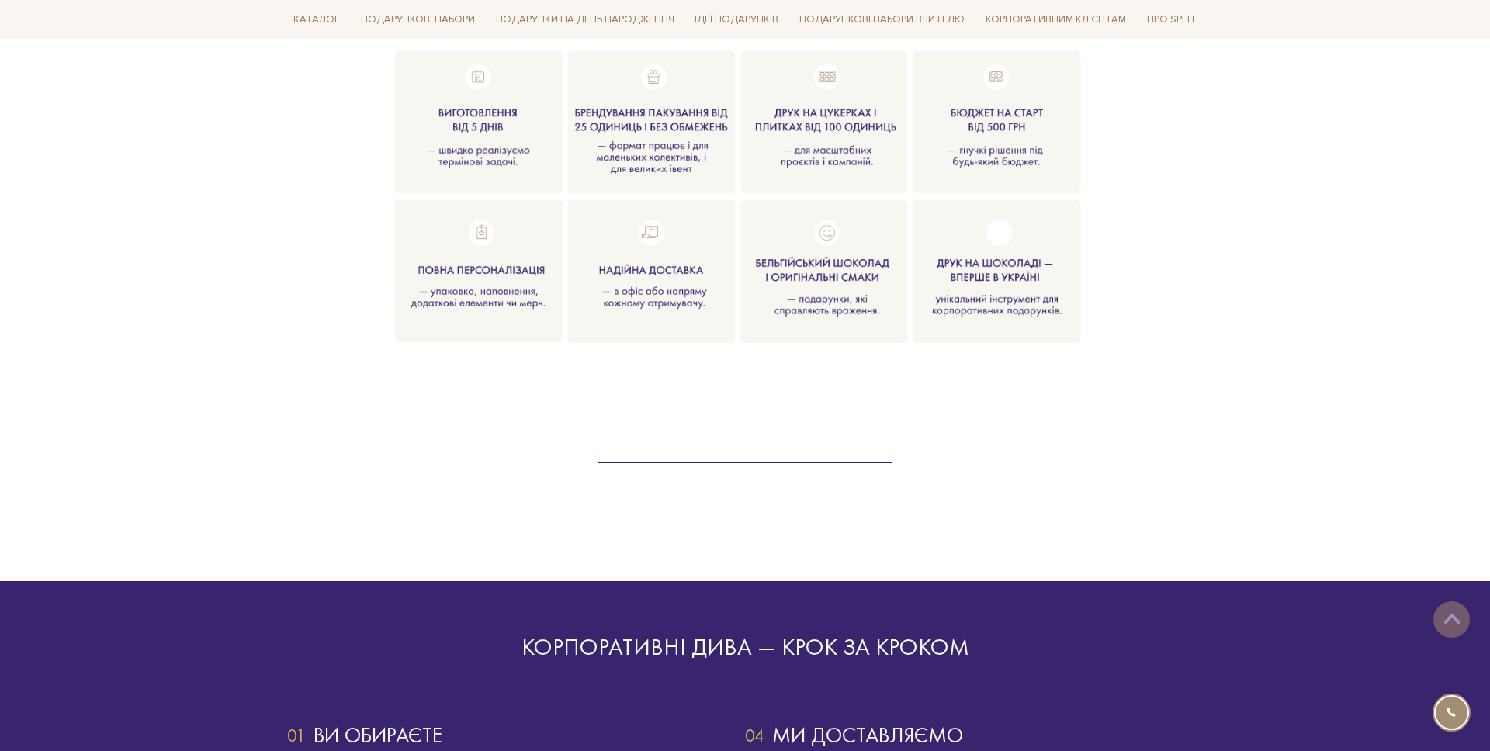
click at [649, 463] on div at bounding box center [745, 460] width 916 height 14
click at [652, 460] on div at bounding box center [745, 459] width 916 height 14
click at [649, 462] on div at bounding box center [745, 459] width 916 height 14
drag, startPoint x: 649, startPoint y: 462, endPoint x: 655, endPoint y: 426, distance: 36.2
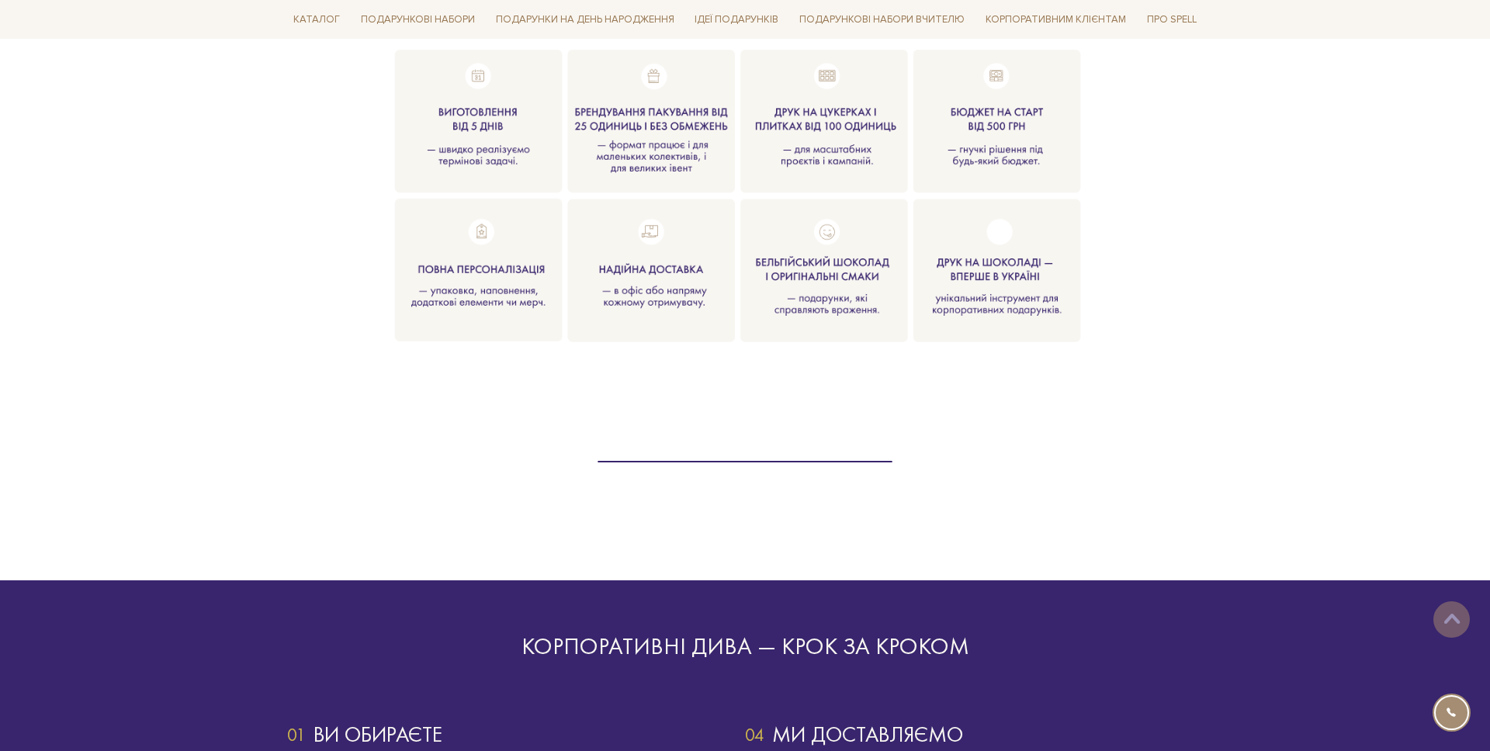
click at [654, 409] on div at bounding box center [745, 205] width 934 height 525
drag, startPoint x: 655, startPoint y: 461, endPoint x: 649, endPoint y: 488, distance: 27.7
click at [649, 488] on section at bounding box center [745, 176] width 1490 height 681
click at [667, 463] on button "button" at bounding box center [744, 463] width 295 height 2
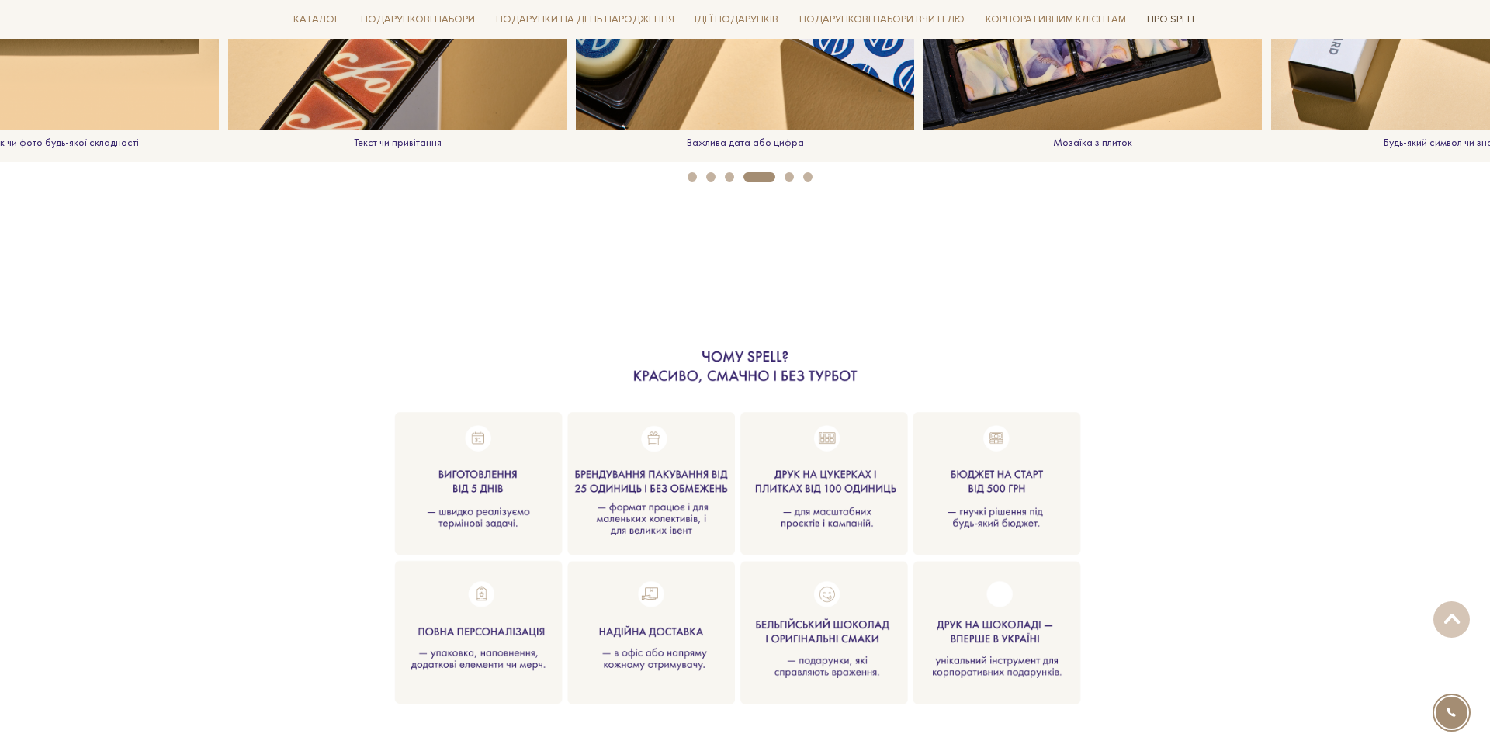
scroll to position [1488, 0]
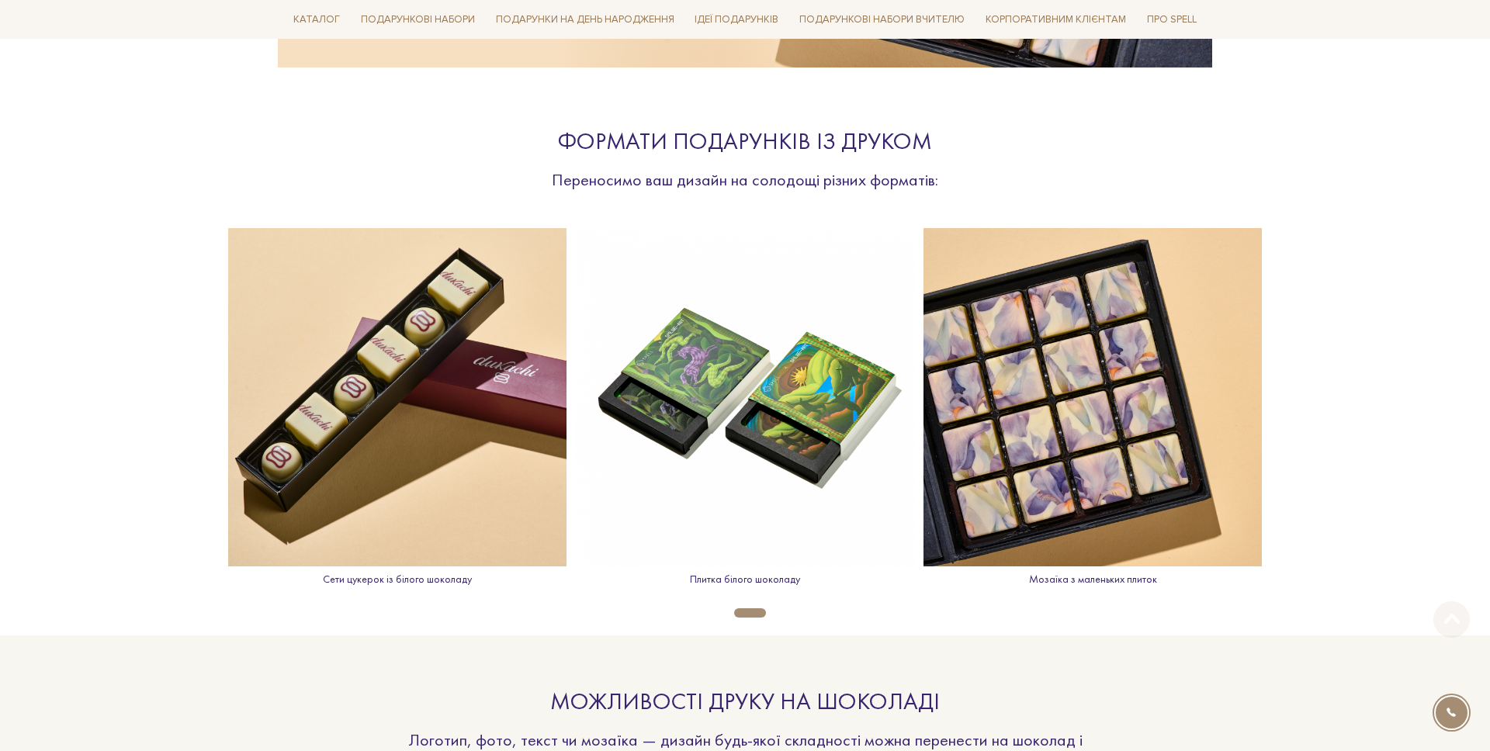
scroll to position [742, 0]
